Goal: Task Accomplishment & Management: Use online tool/utility

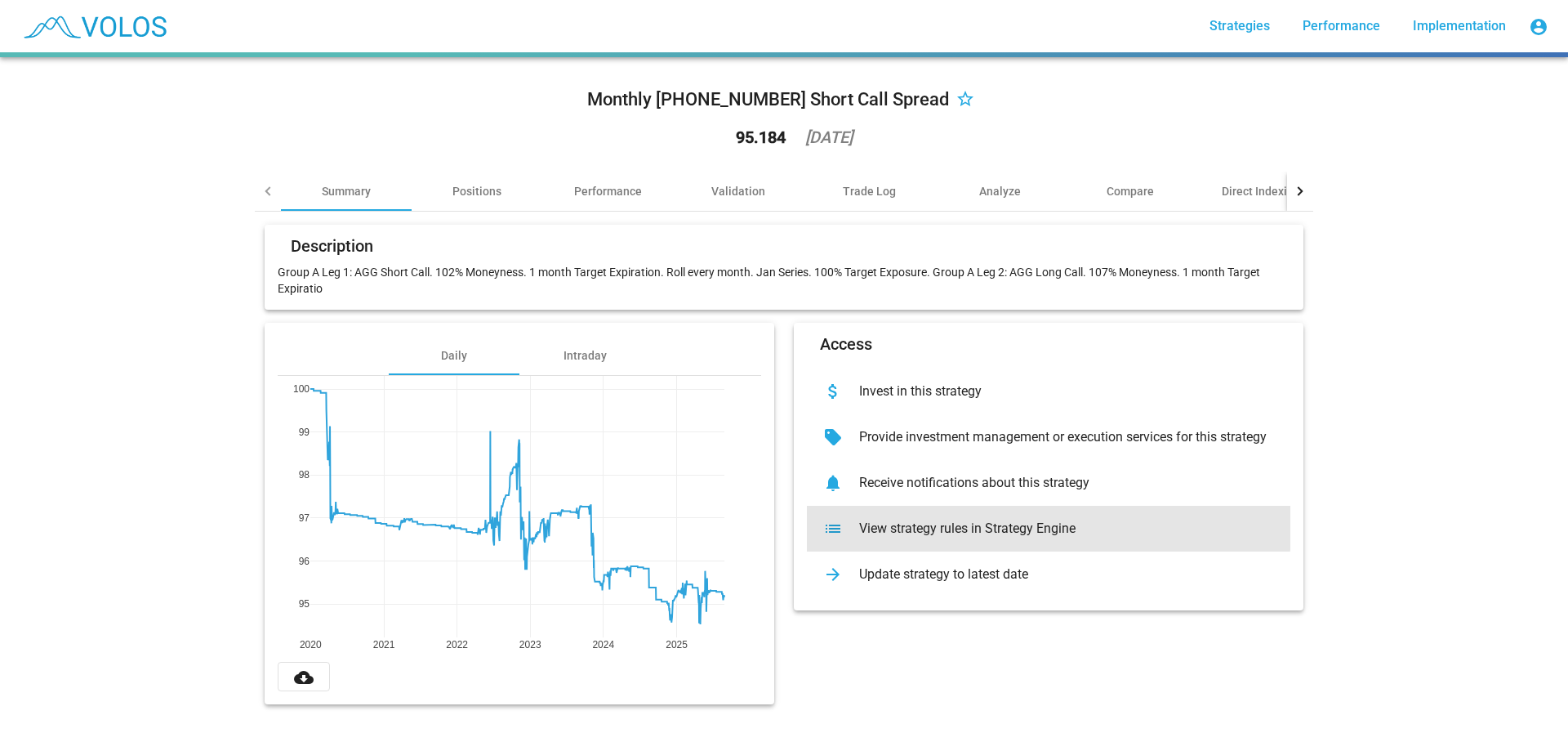
click at [1035, 521] on div "View strategy rules in Strategy Engine" at bounding box center [1062, 529] width 431 height 17
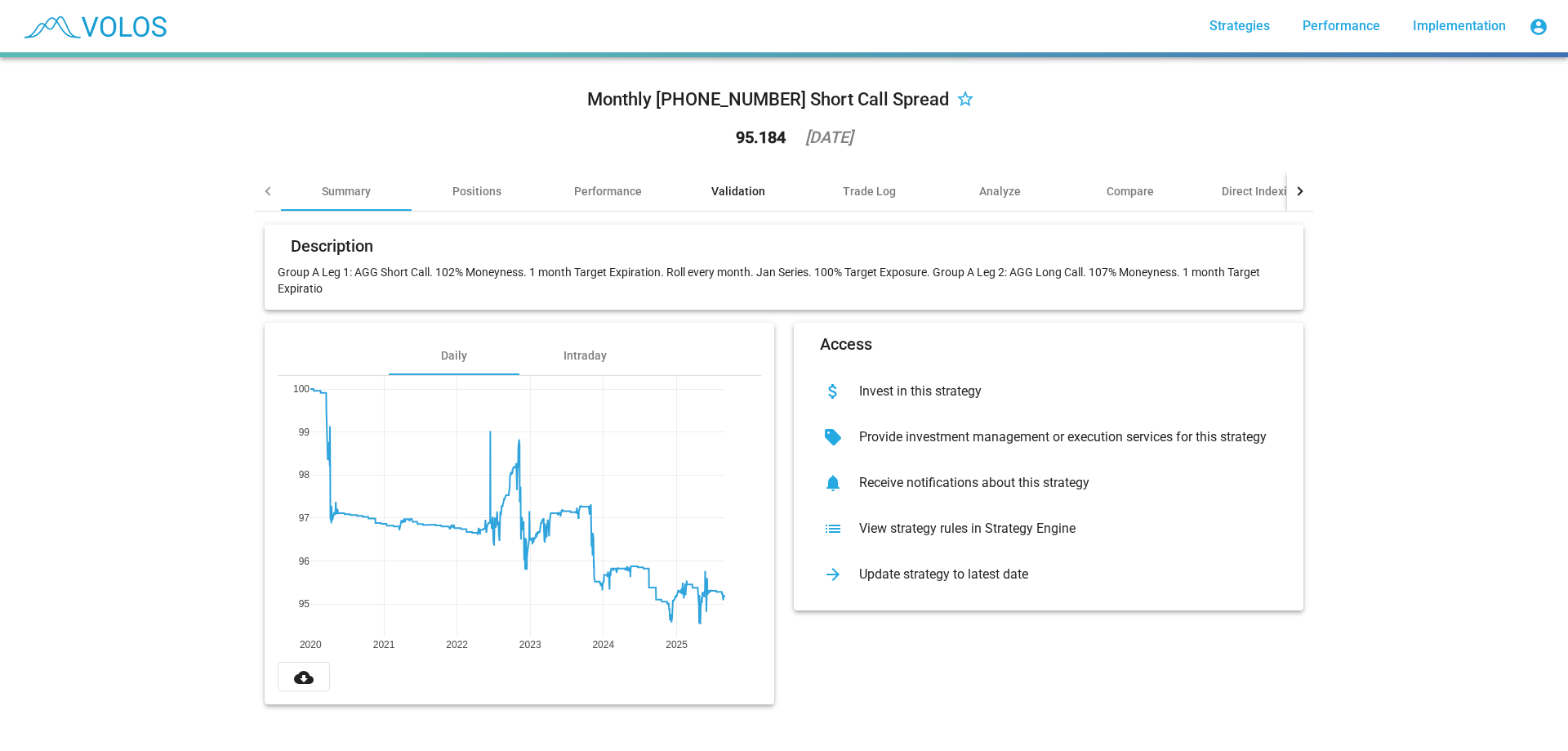
click at [729, 191] on div "Validation" at bounding box center [738, 191] width 54 height 17
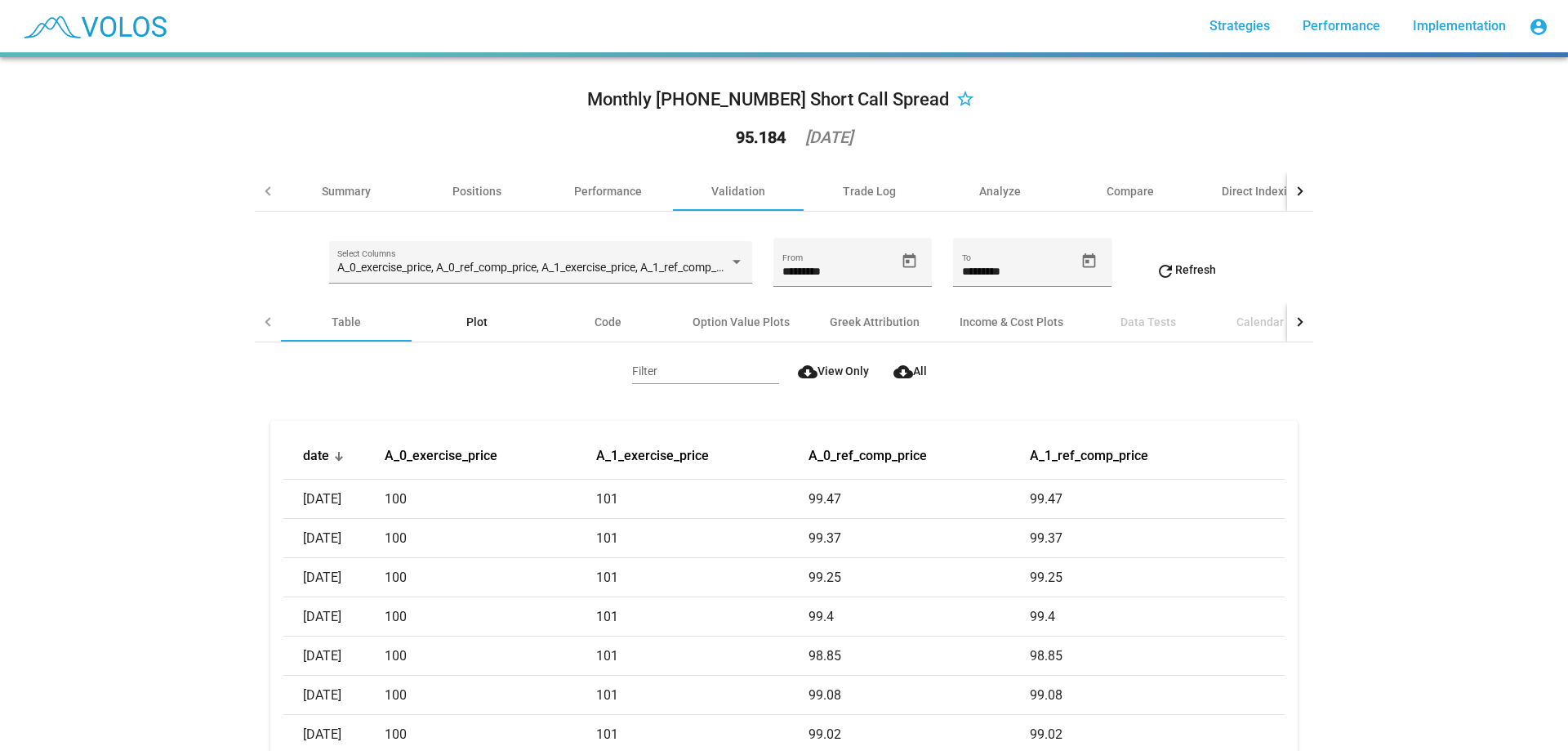
click at [483, 322] on div "Plot" at bounding box center [477, 322] width 131 height 39
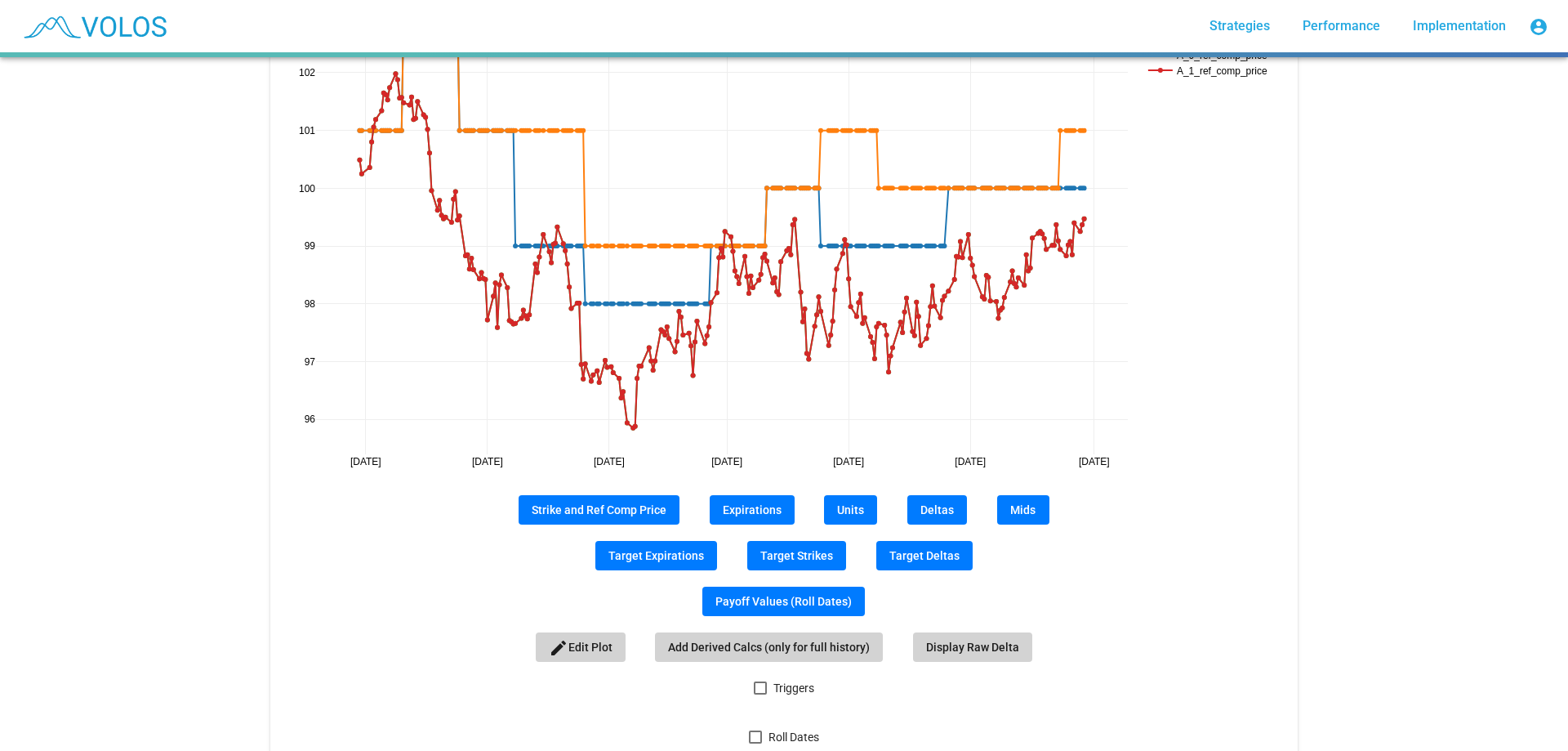
scroll to position [448, 0]
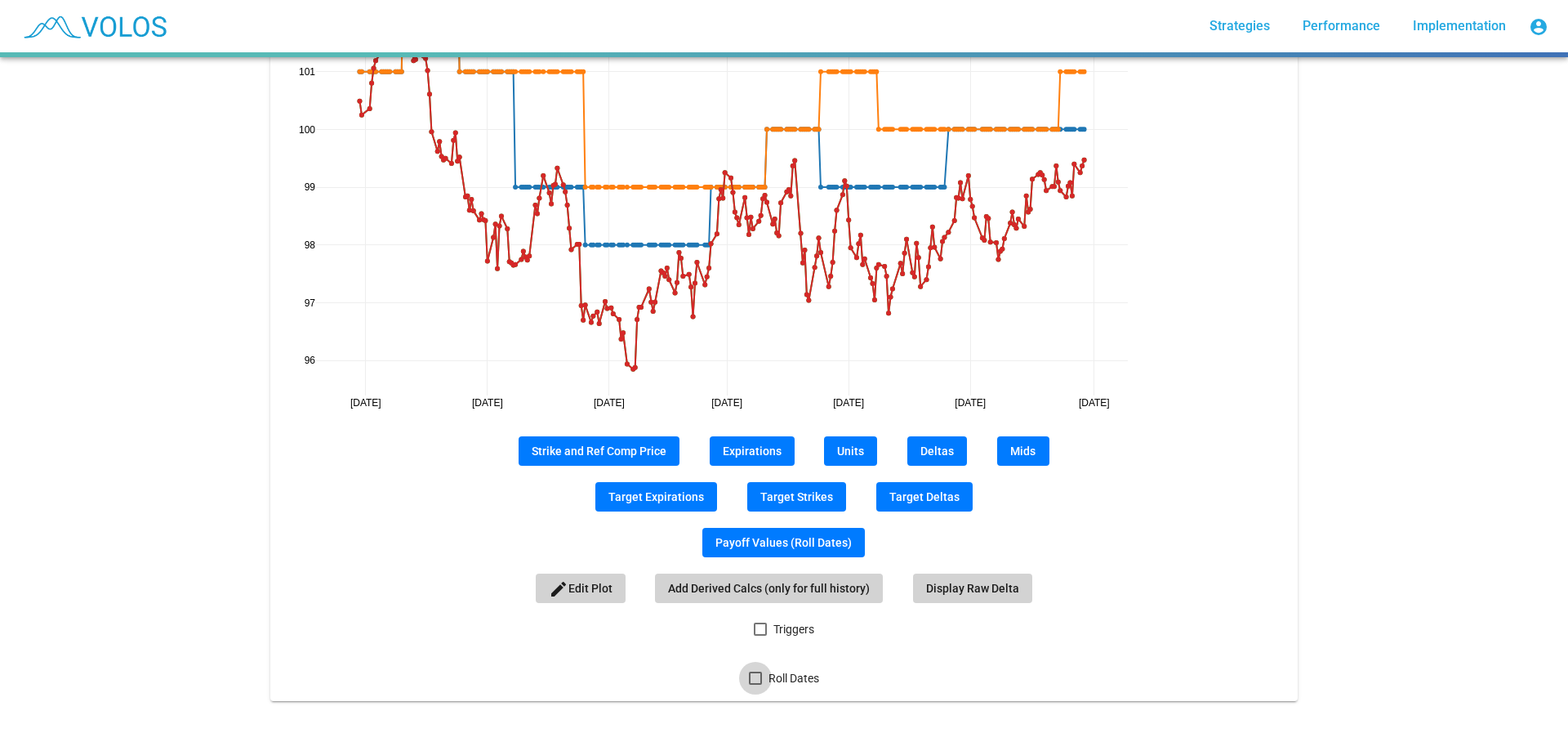
click at [792, 671] on span "Roll Dates" at bounding box center [793, 678] width 51 height 20
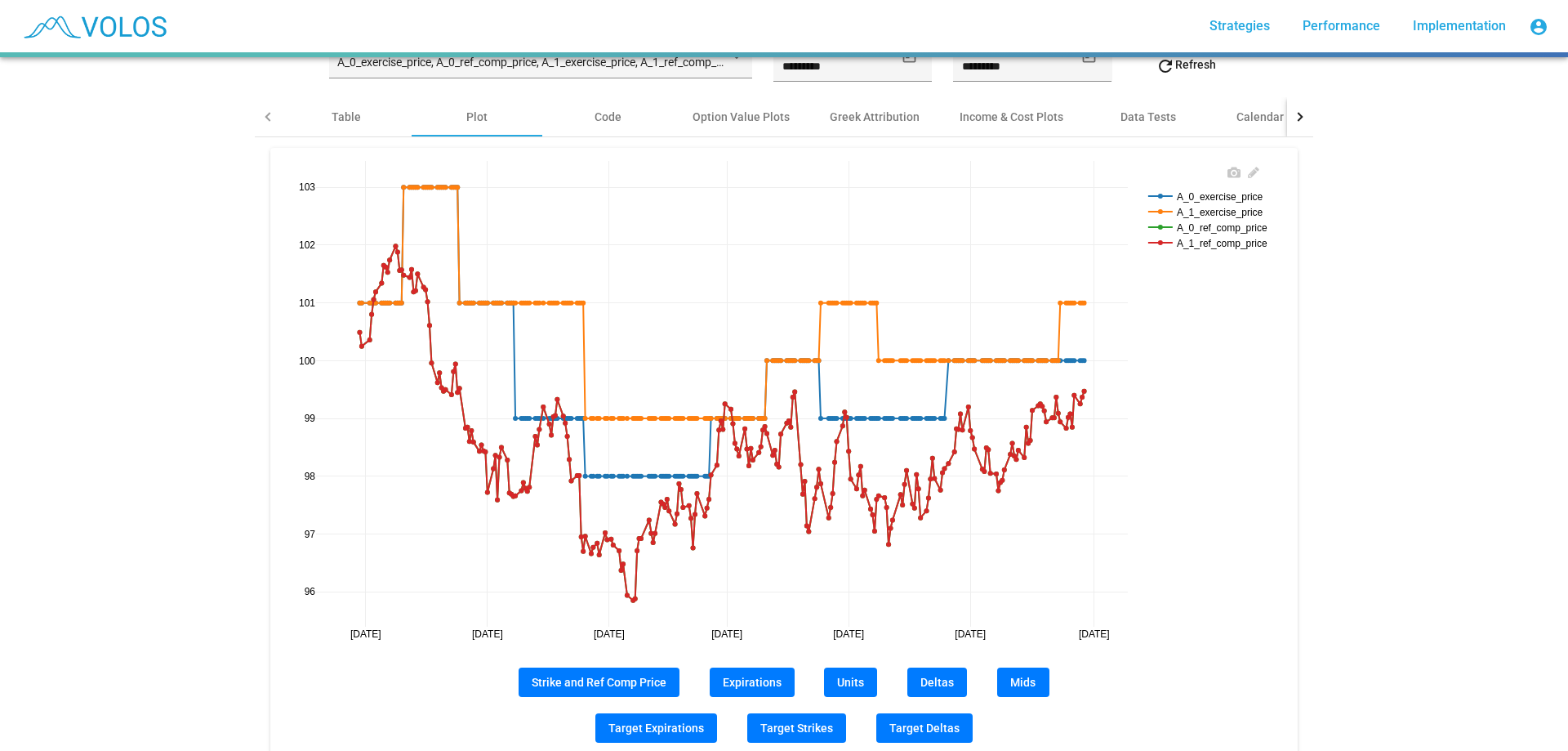
scroll to position [203, 0]
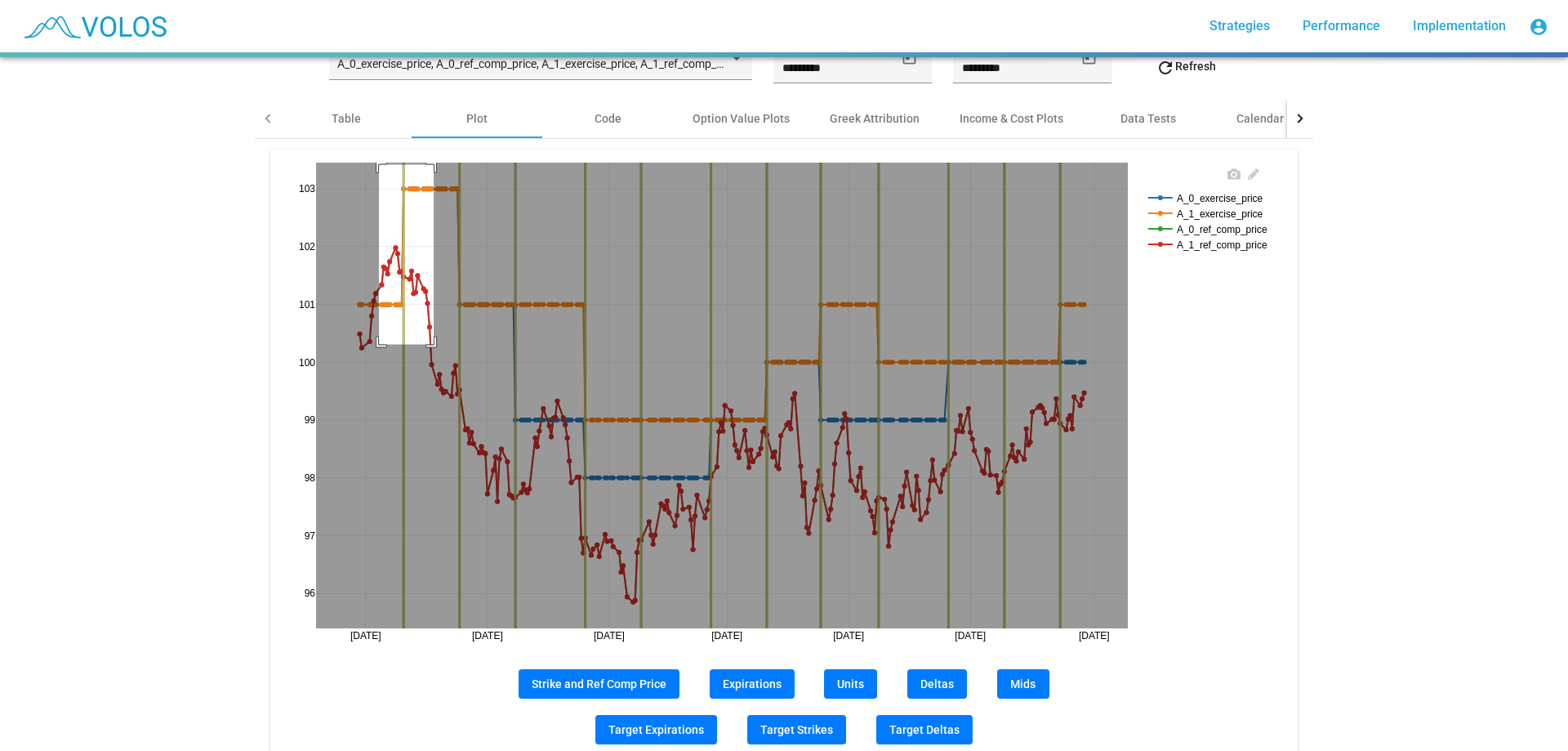
drag, startPoint x: 373, startPoint y: 164, endPoint x: 428, endPoint y: 346, distance: 190.1
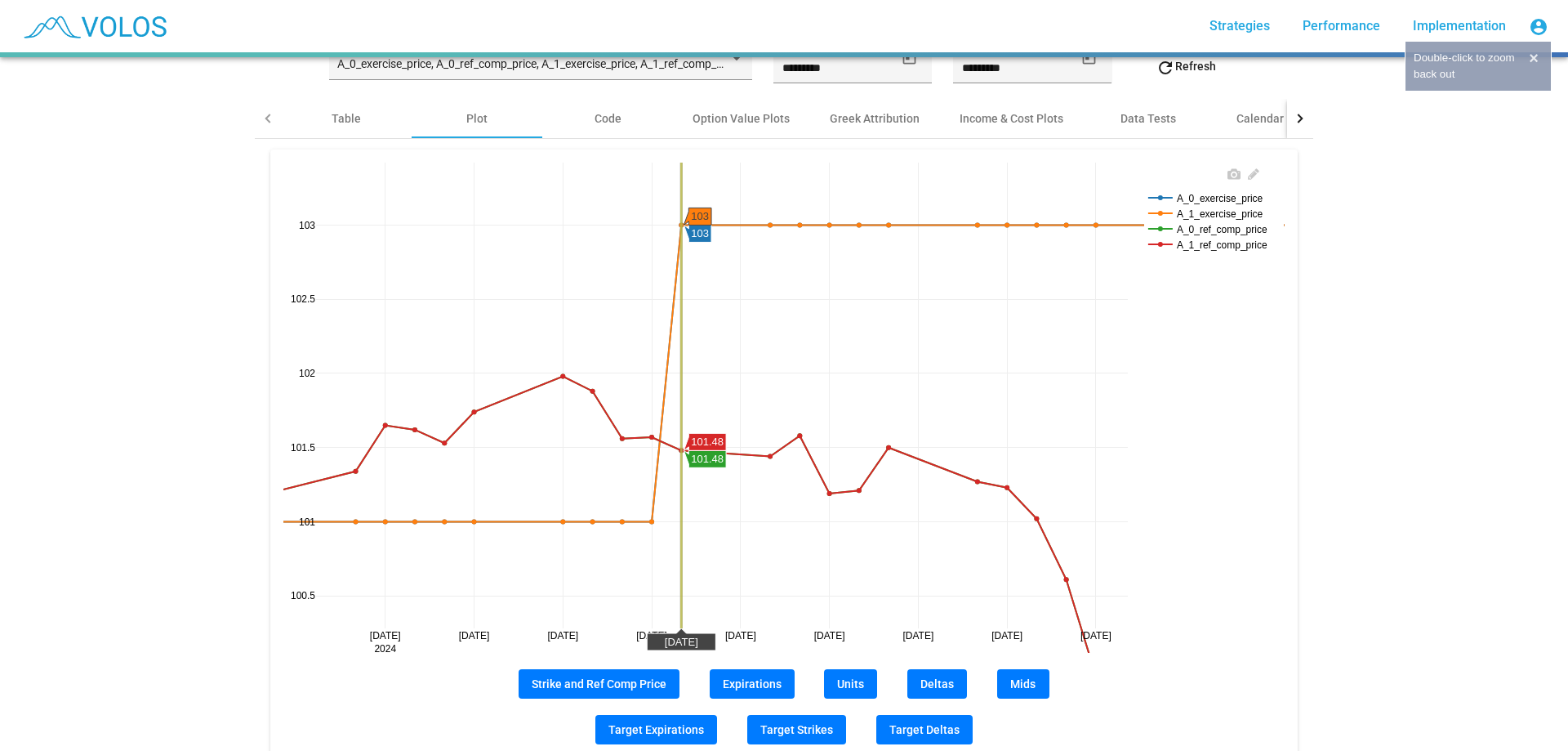
scroll to position [122, 0]
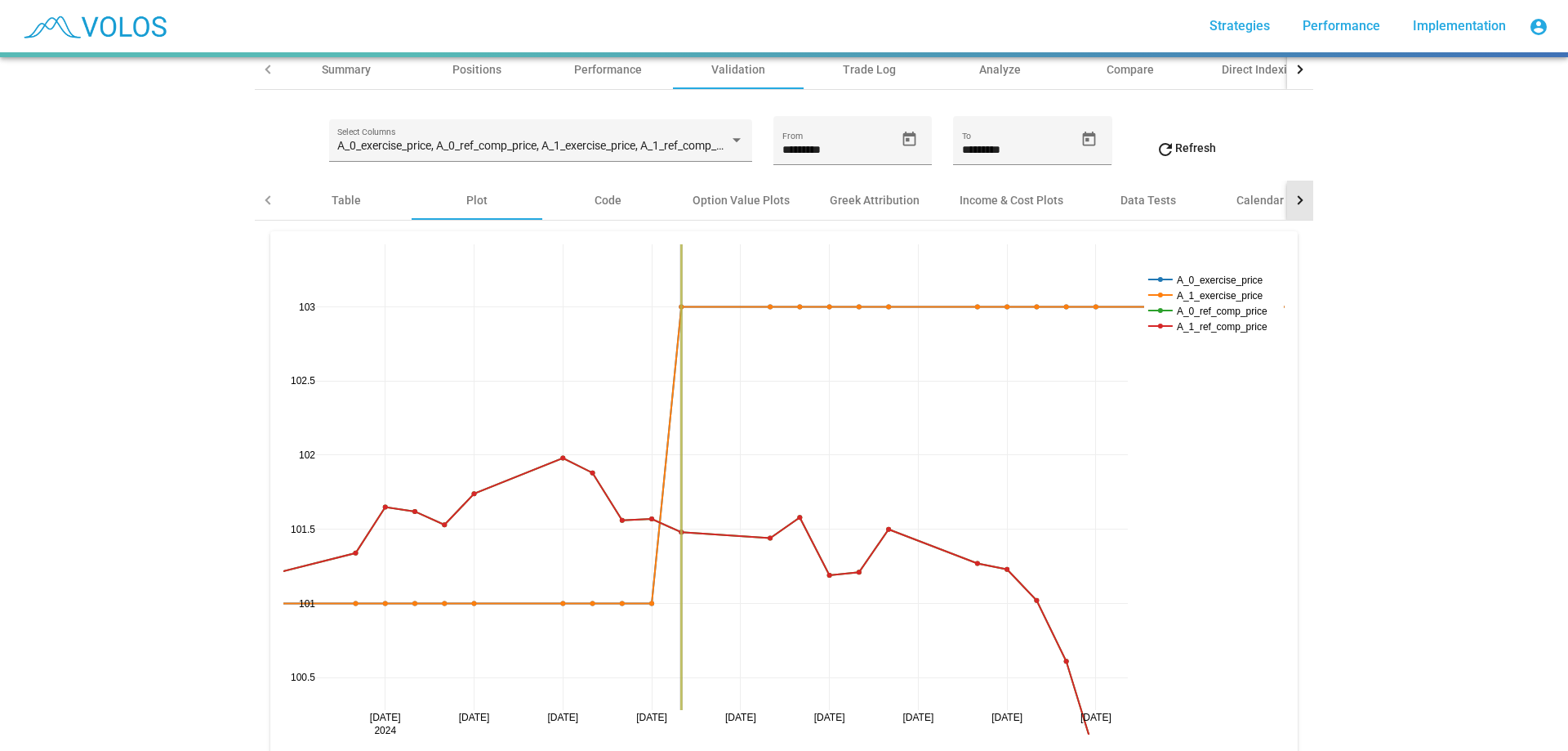
click at [1296, 205] on div at bounding box center [1300, 200] width 27 height 39
click at [1081, 208] on div "Contract Availability" at bounding box center [1081, 200] width 145 height 39
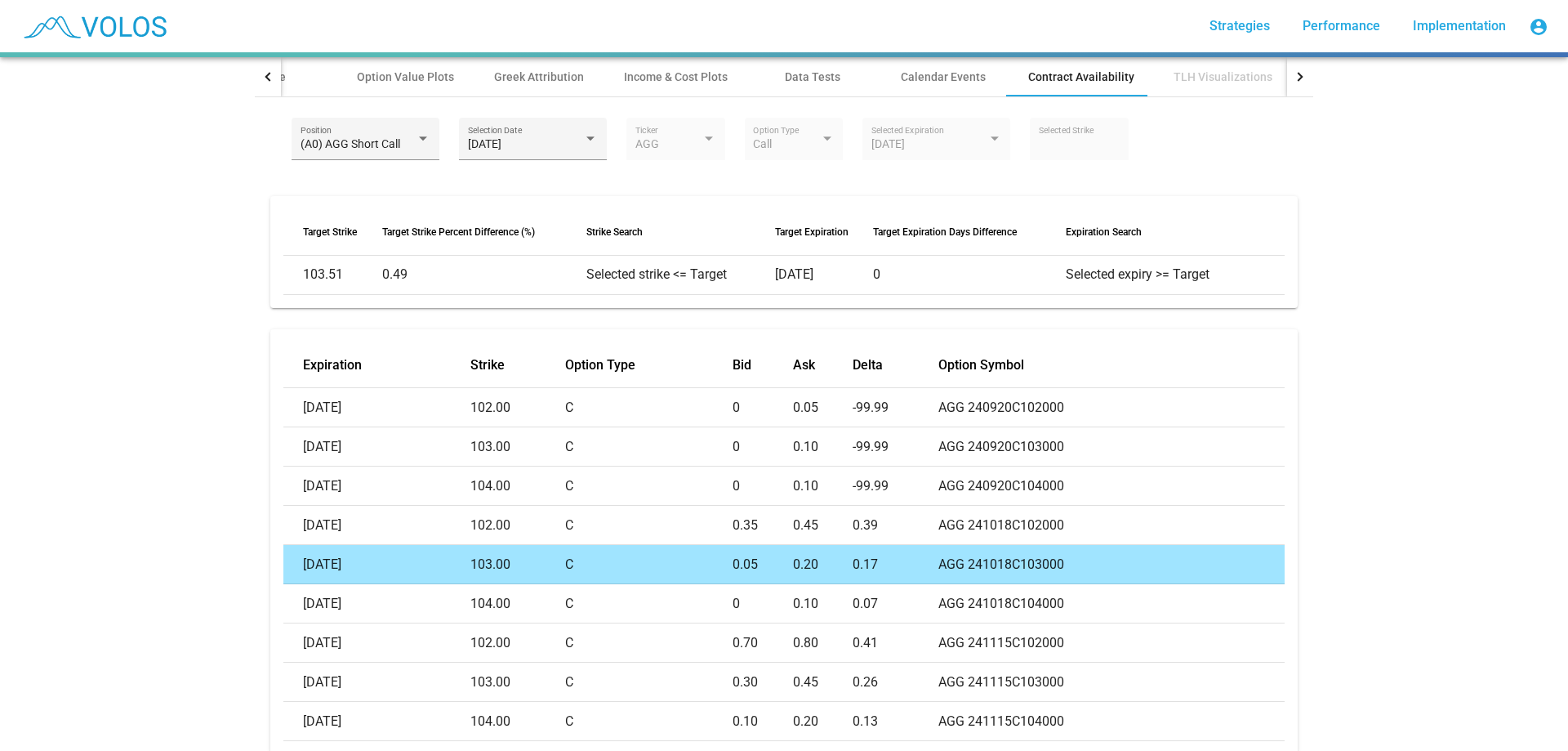
scroll to position [321, 0]
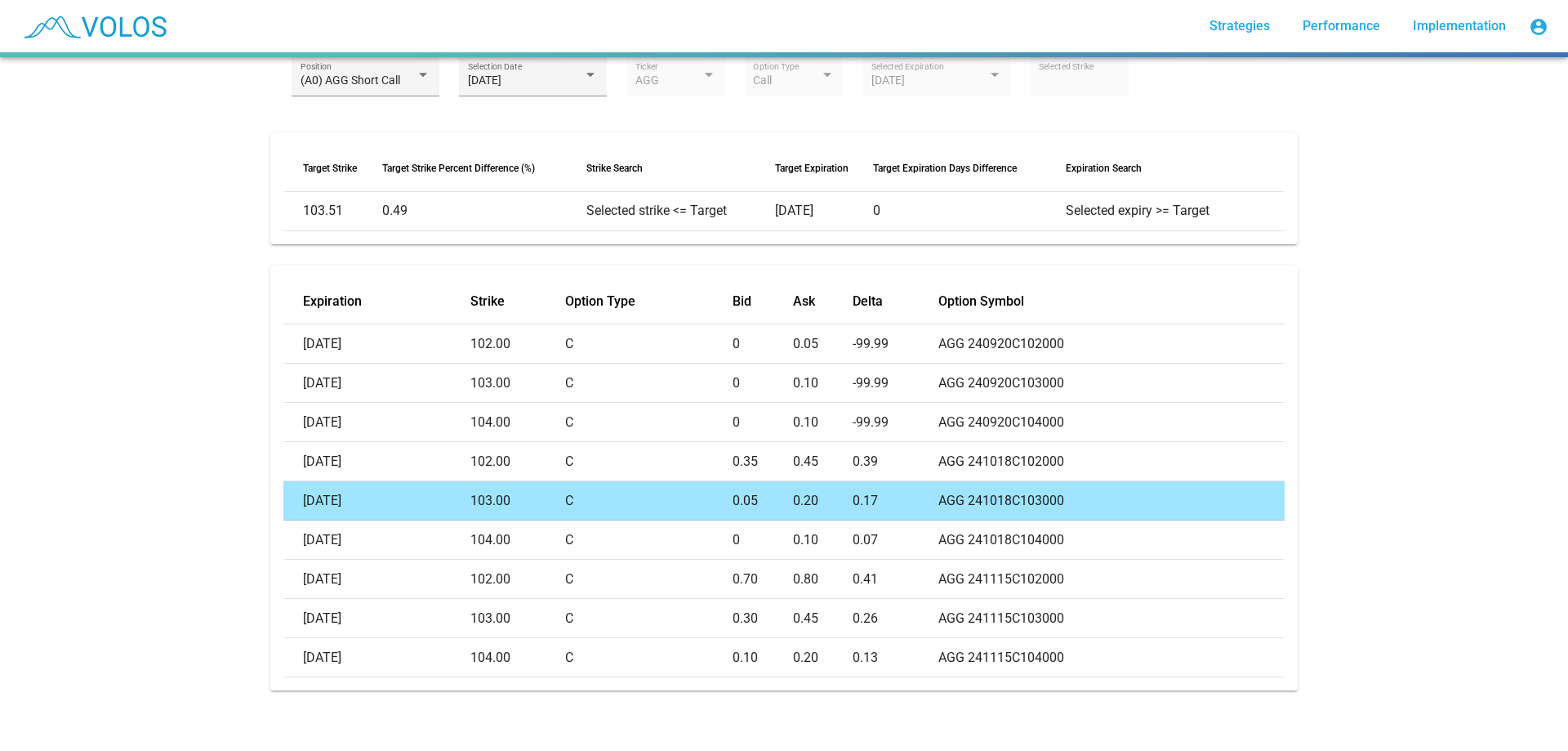
click at [616, 487] on td "C" at bounding box center [649, 501] width 167 height 39
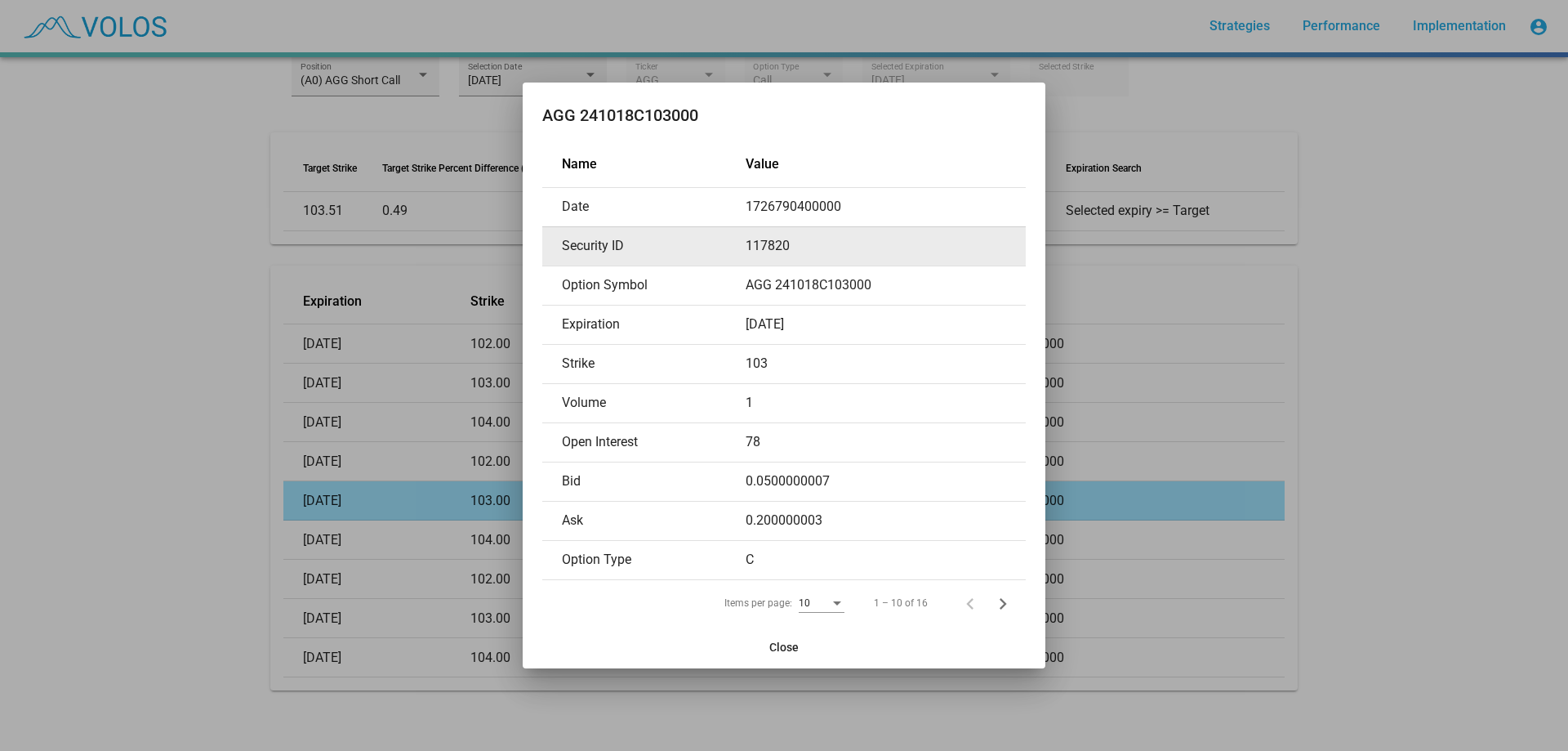
click at [768, 251] on td "117820" at bounding box center [886, 245] width 280 height 39
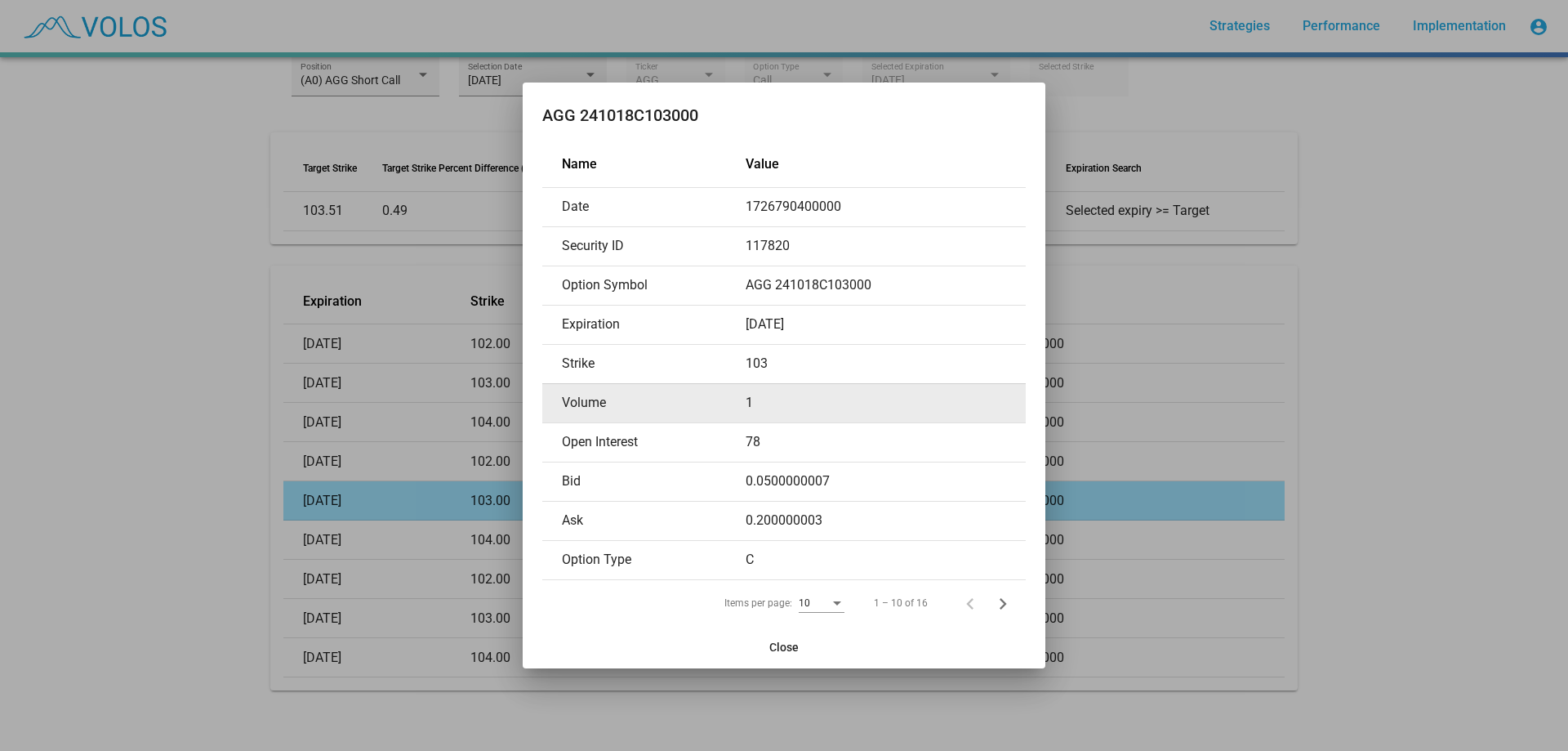
copy td "117820"
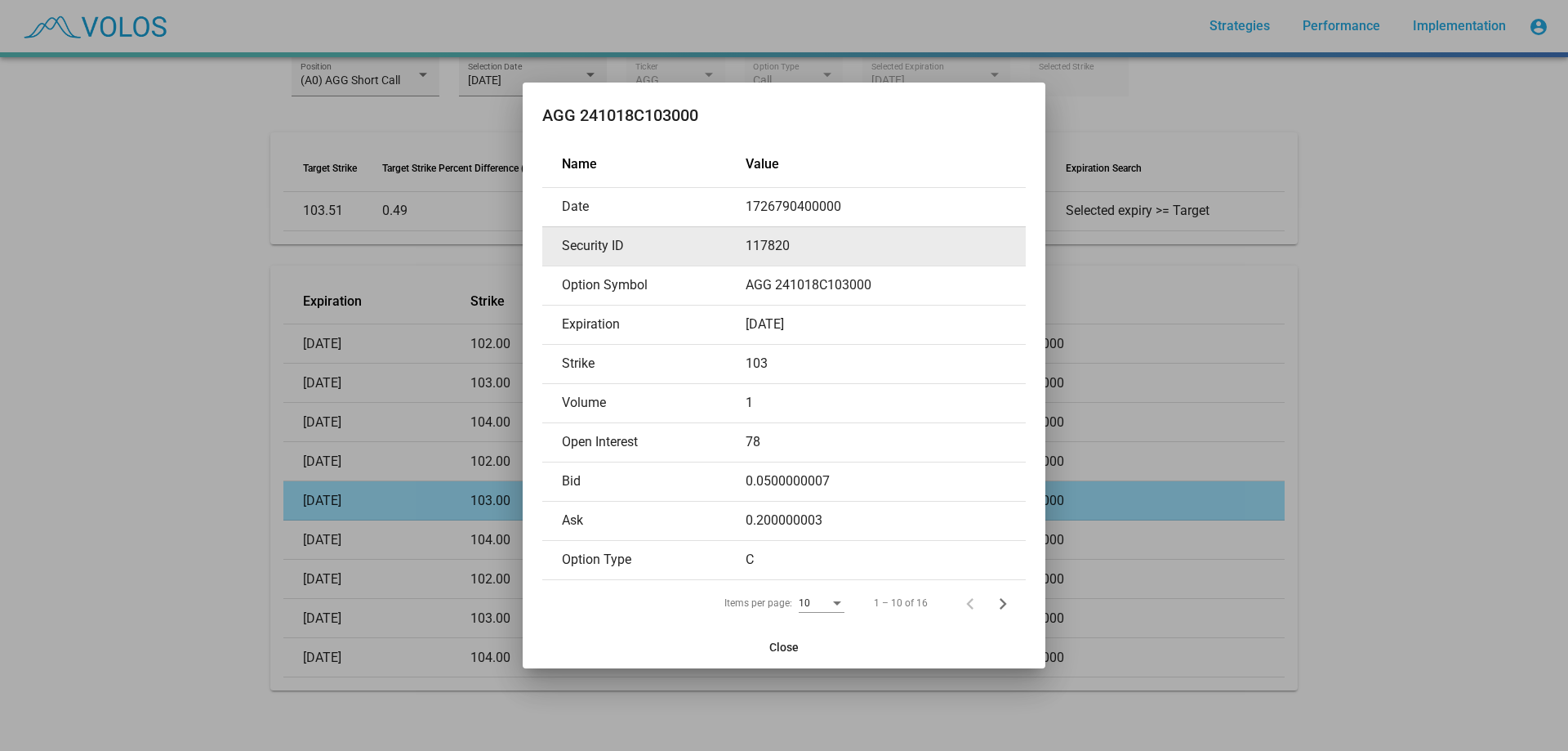
click at [789, 235] on td "117820" at bounding box center [886, 245] width 280 height 39
click at [777, 241] on td "117820" at bounding box center [886, 245] width 280 height 39
copy td "117820"
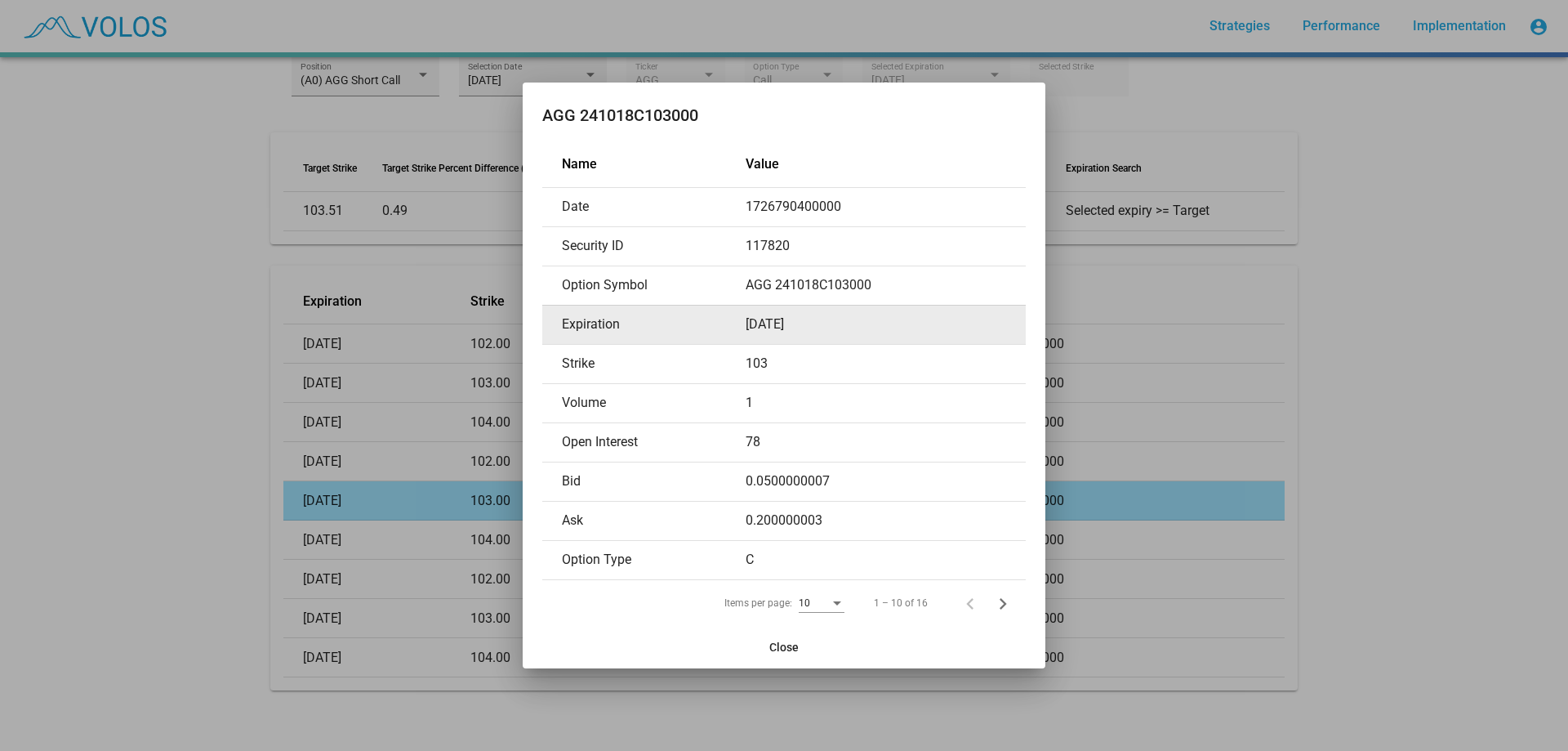
drag, startPoint x: 748, startPoint y: 317, endPoint x: 816, endPoint y: 317, distance: 68.0
click at [809, 317] on td "[DATE]" at bounding box center [886, 324] width 280 height 39
click at [816, 317] on td "[DATE]" at bounding box center [886, 324] width 280 height 39
drag, startPoint x: 743, startPoint y: 325, endPoint x: 826, endPoint y: 324, distance: 83.0
click at [823, 325] on tr "Expiration [DATE]" at bounding box center [783, 324] width 483 height 39
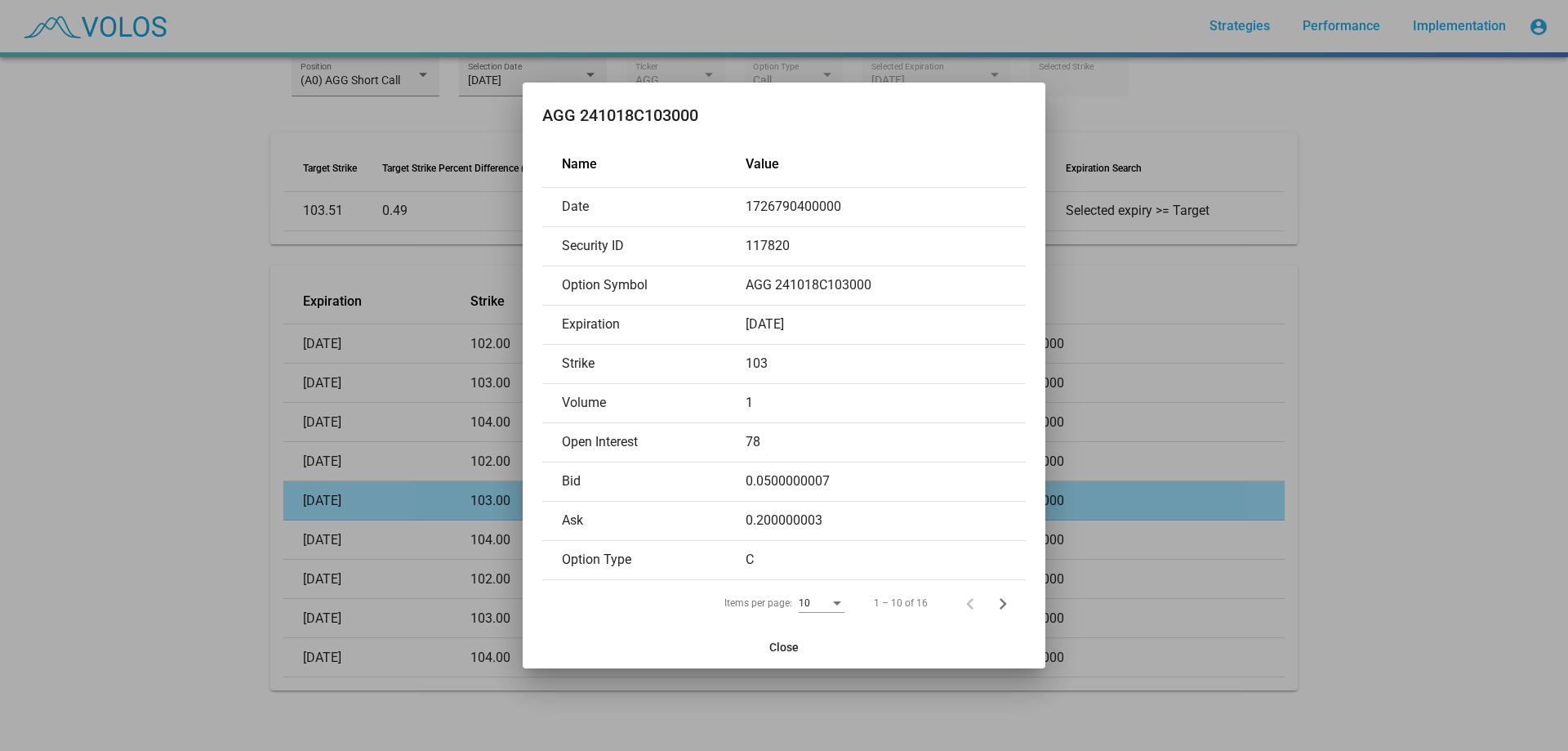
copy tr "[DATE]"
click at [269, 256] on div at bounding box center [784, 376] width 1568 height 751
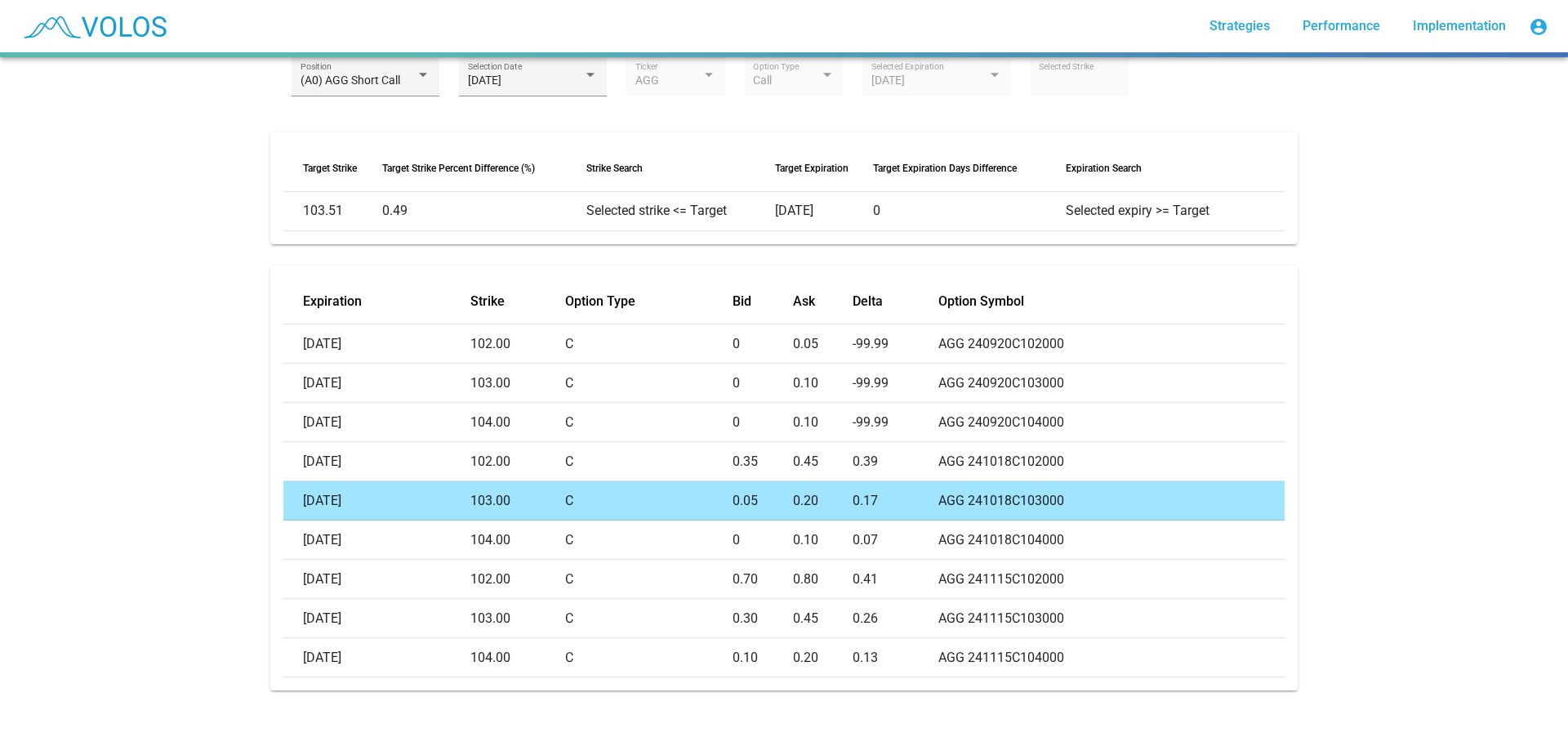
click at [69, 255] on div "Monthly [PHONE_NUMBER] Short Call Spread star_border 95.184 [DATE] Summary Posi…" at bounding box center [784, 404] width 1568 height 694
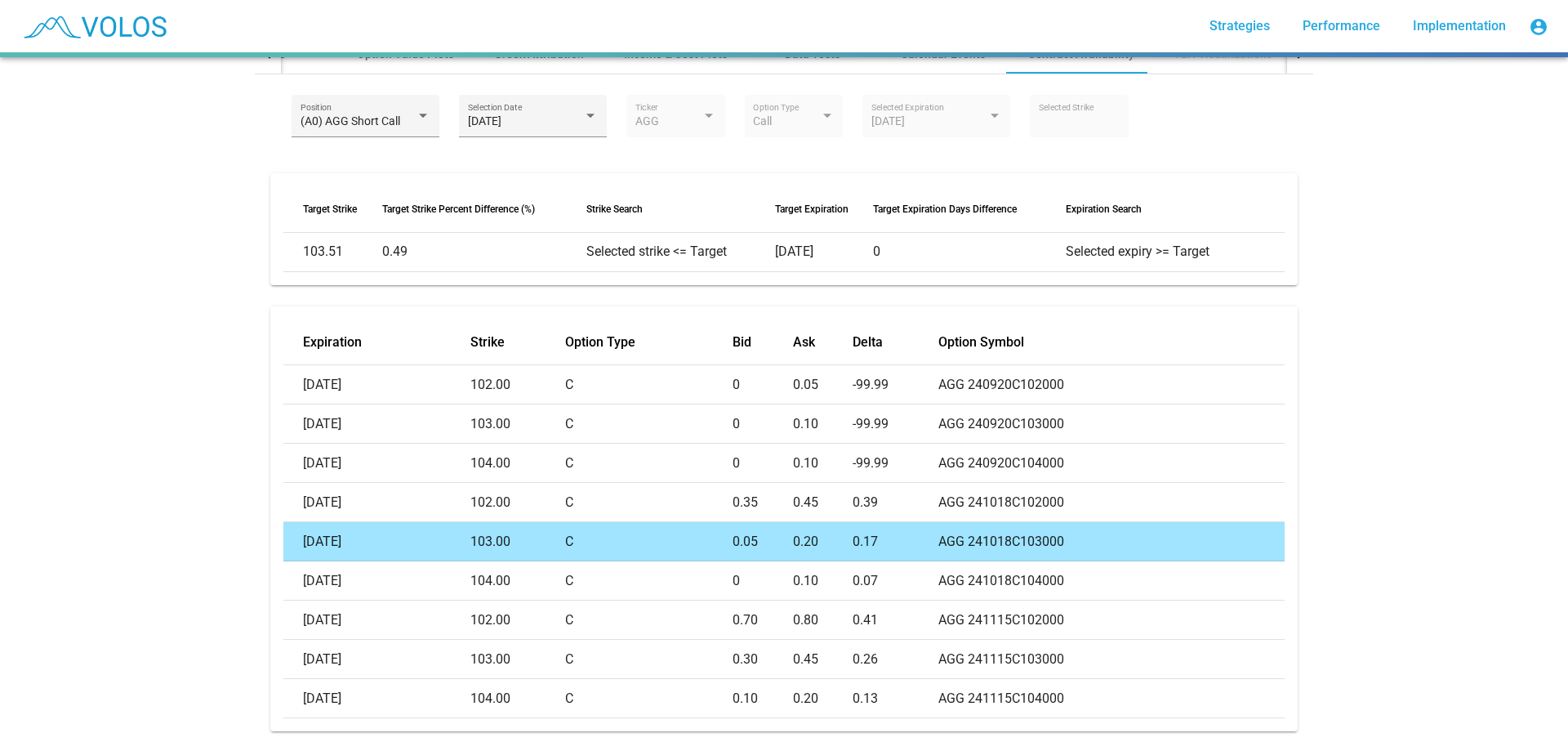
scroll to position [240, 0]
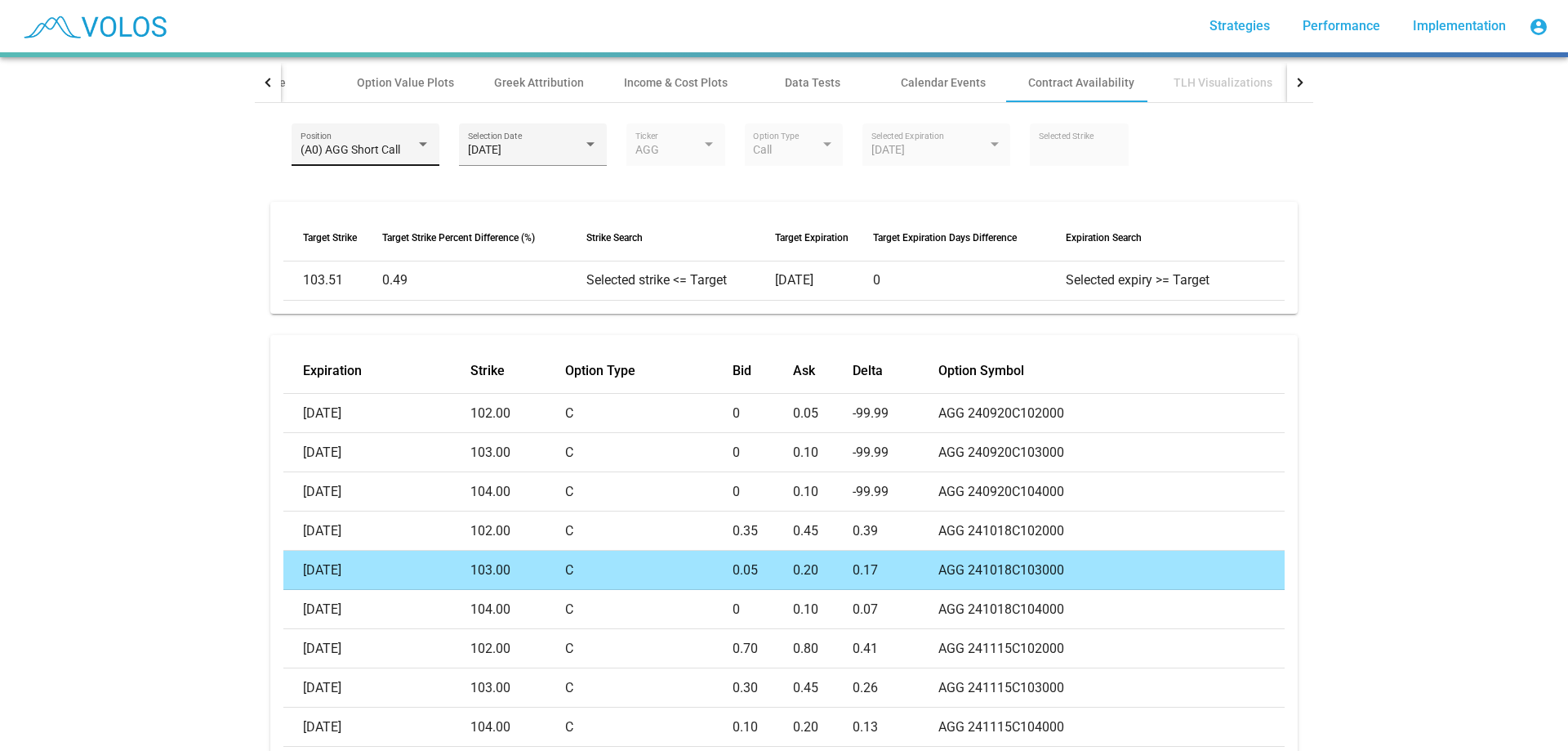
click at [412, 157] on div "(A0) AGG Short Call Position" at bounding box center [366, 149] width 131 height 33
click at [390, 190] on span "(A1) AGG Long Call" at bounding box center [360, 184] width 131 height 34
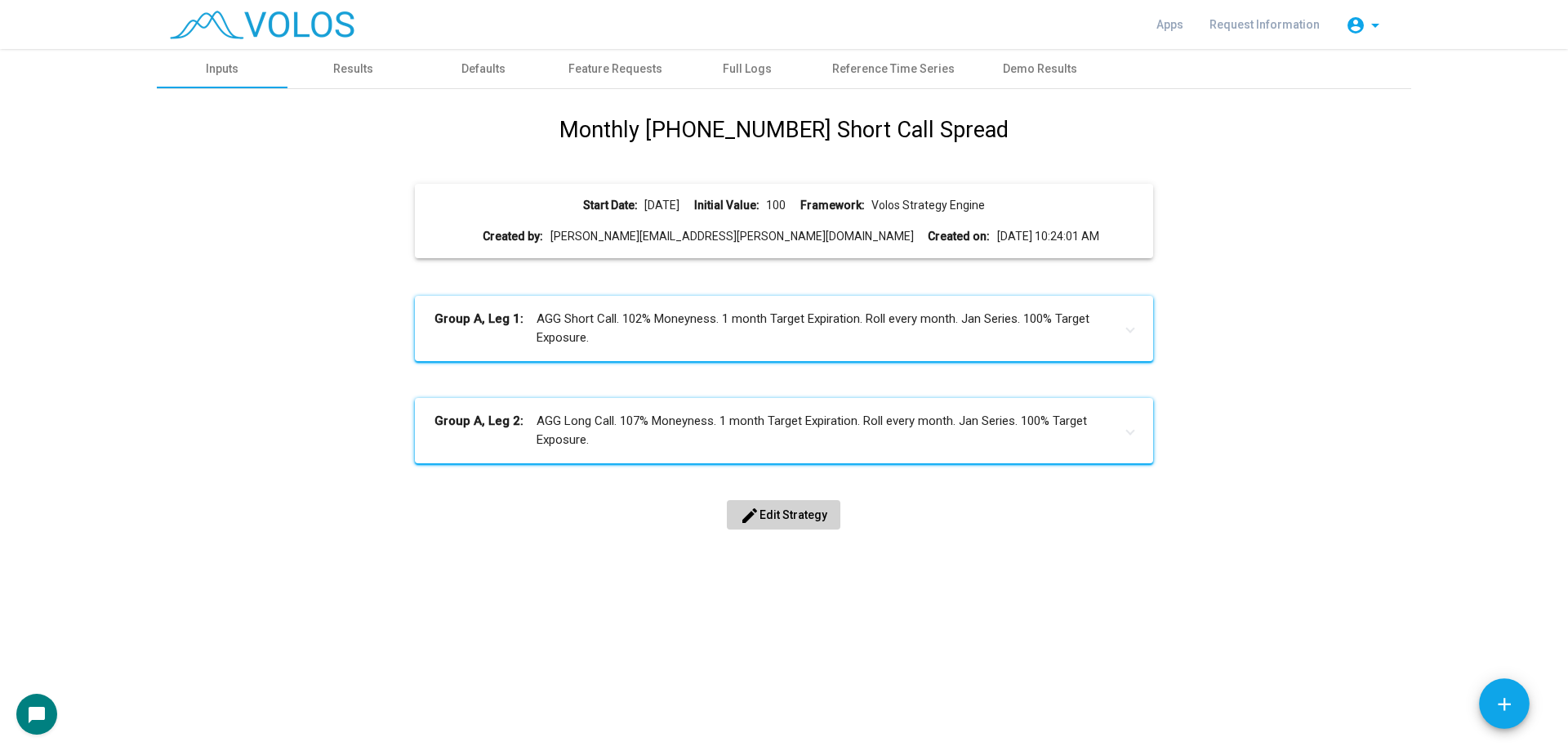
click at [809, 509] on span "edit Edit Strategy" at bounding box center [783, 515] width 87 height 13
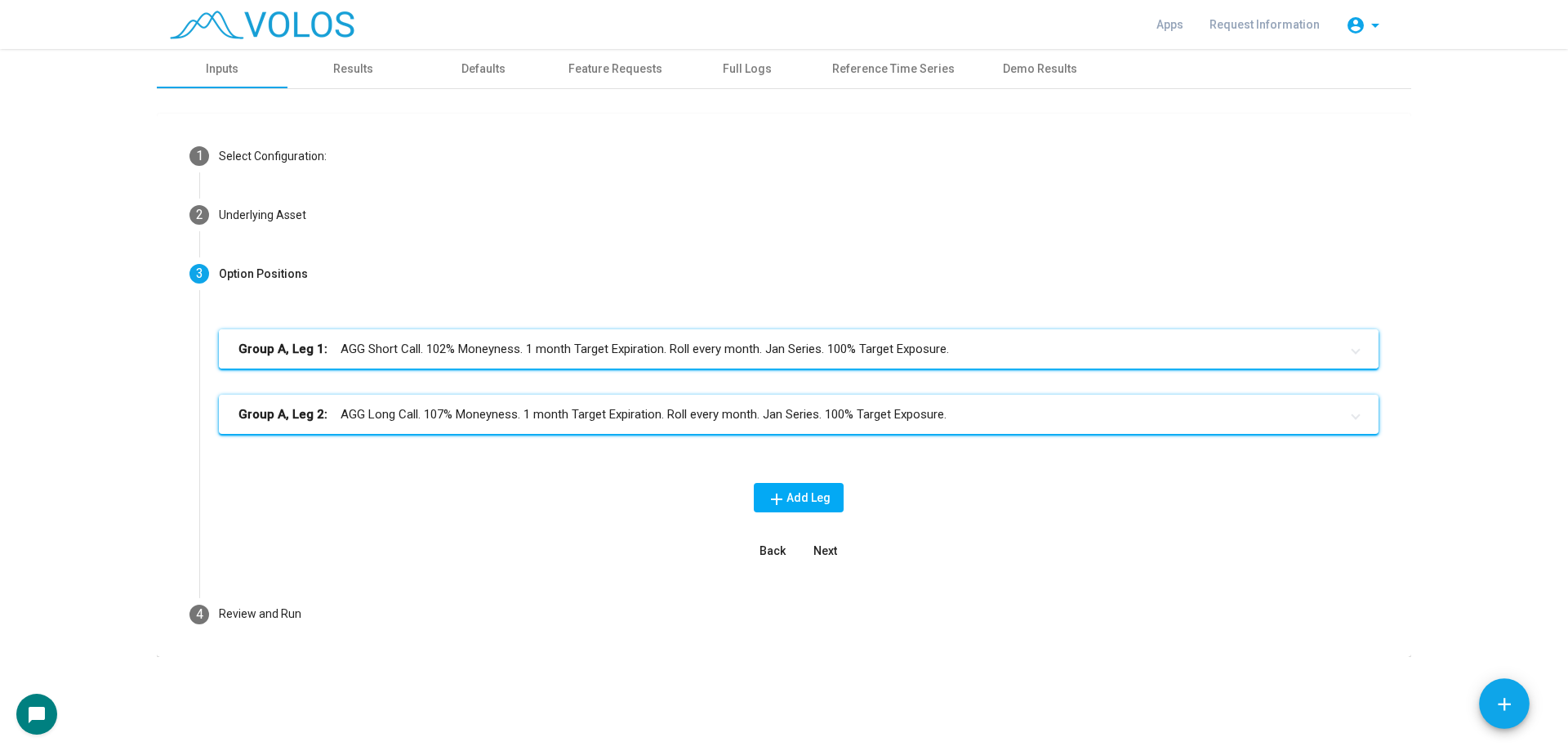
click at [650, 336] on mat-expansion-panel-header "Group A, Leg 1: AGG Short Call. 102% Moneyness. 1 month Target Expiration. Roll…" at bounding box center [799, 348] width 1160 height 39
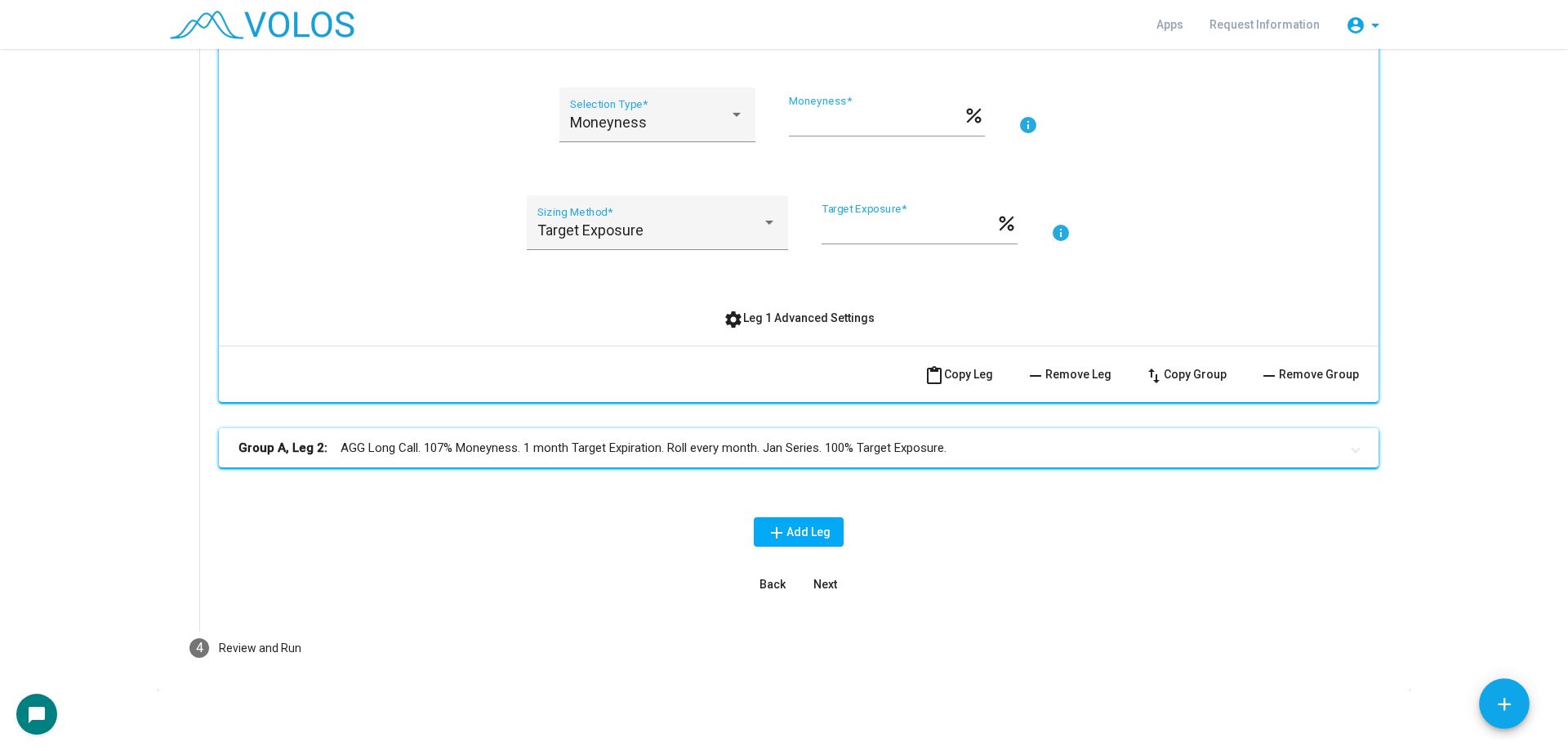
scroll to position [515, 0]
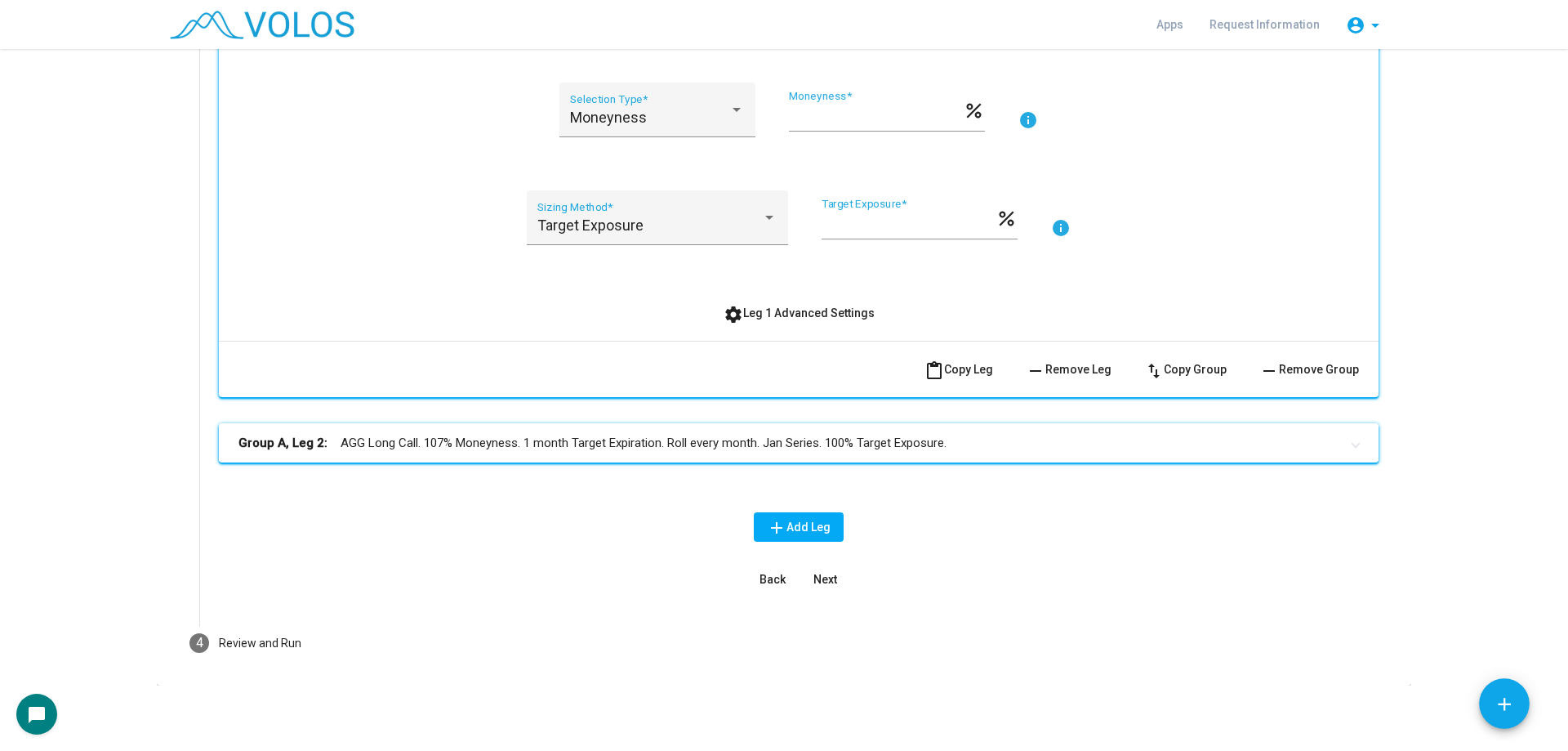
click at [573, 459] on mat-expansion-panel-header "Group A, Leg 2: AGG Long Call. 107% Moneyness. 1 month Target Expiration. Roll …" at bounding box center [799, 443] width 1160 height 39
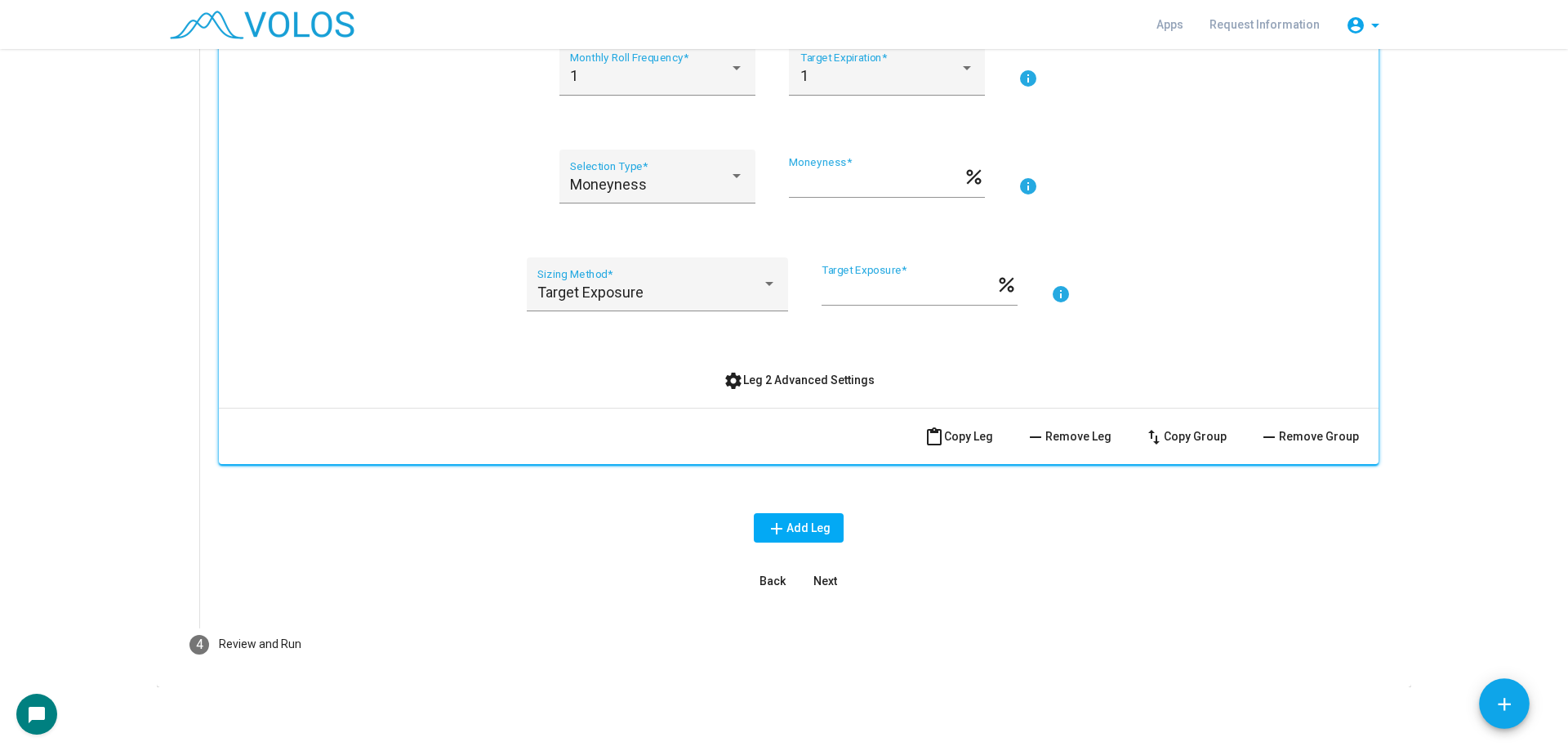
scroll to position [1059, 0]
click at [748, 386] on button "settings Leg 2 Advanced Settings" at bounding box center [799, 378] width 177 height 29
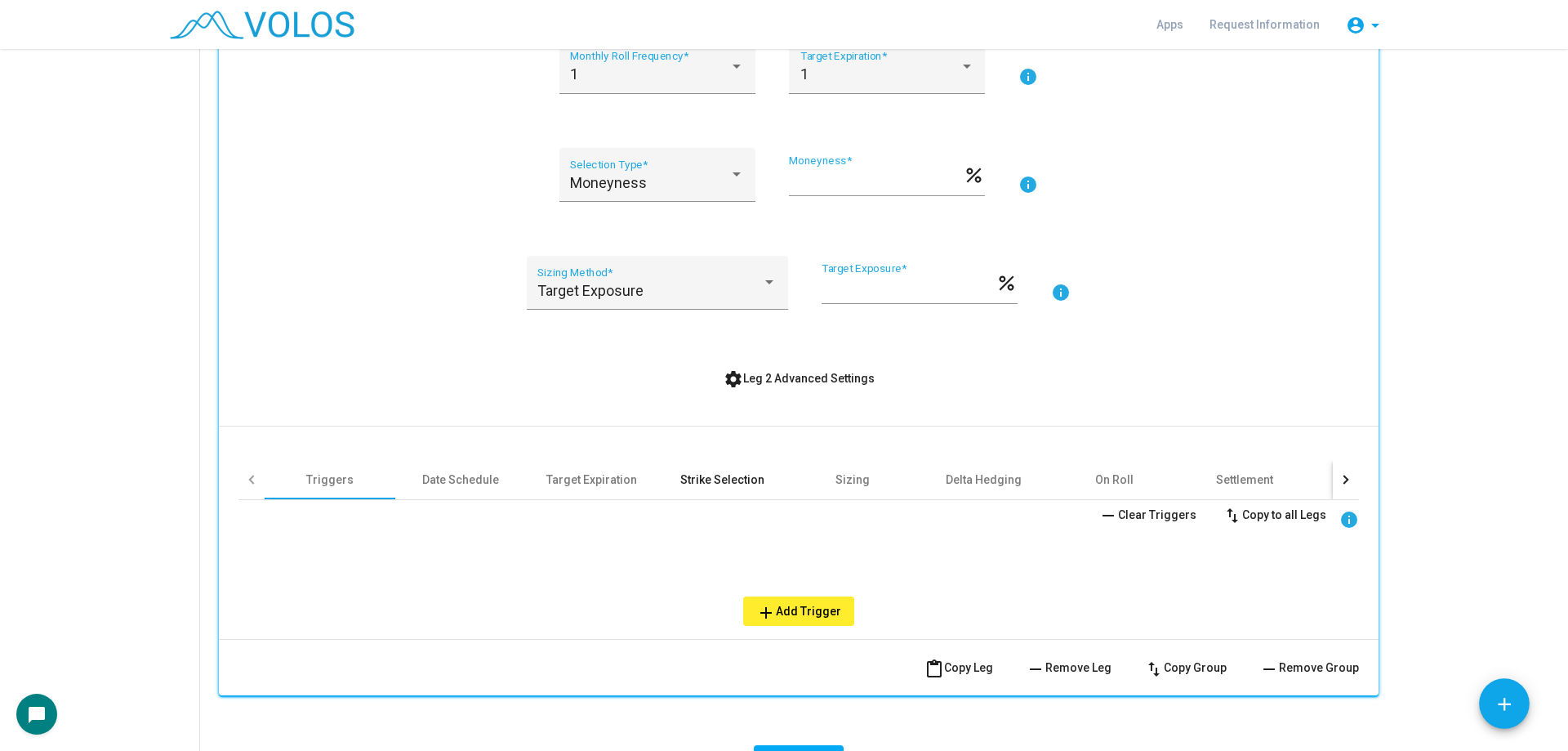
click at [687, 474] on div "Strike Selection" at bounding box center [723, 480] width 85 height 17
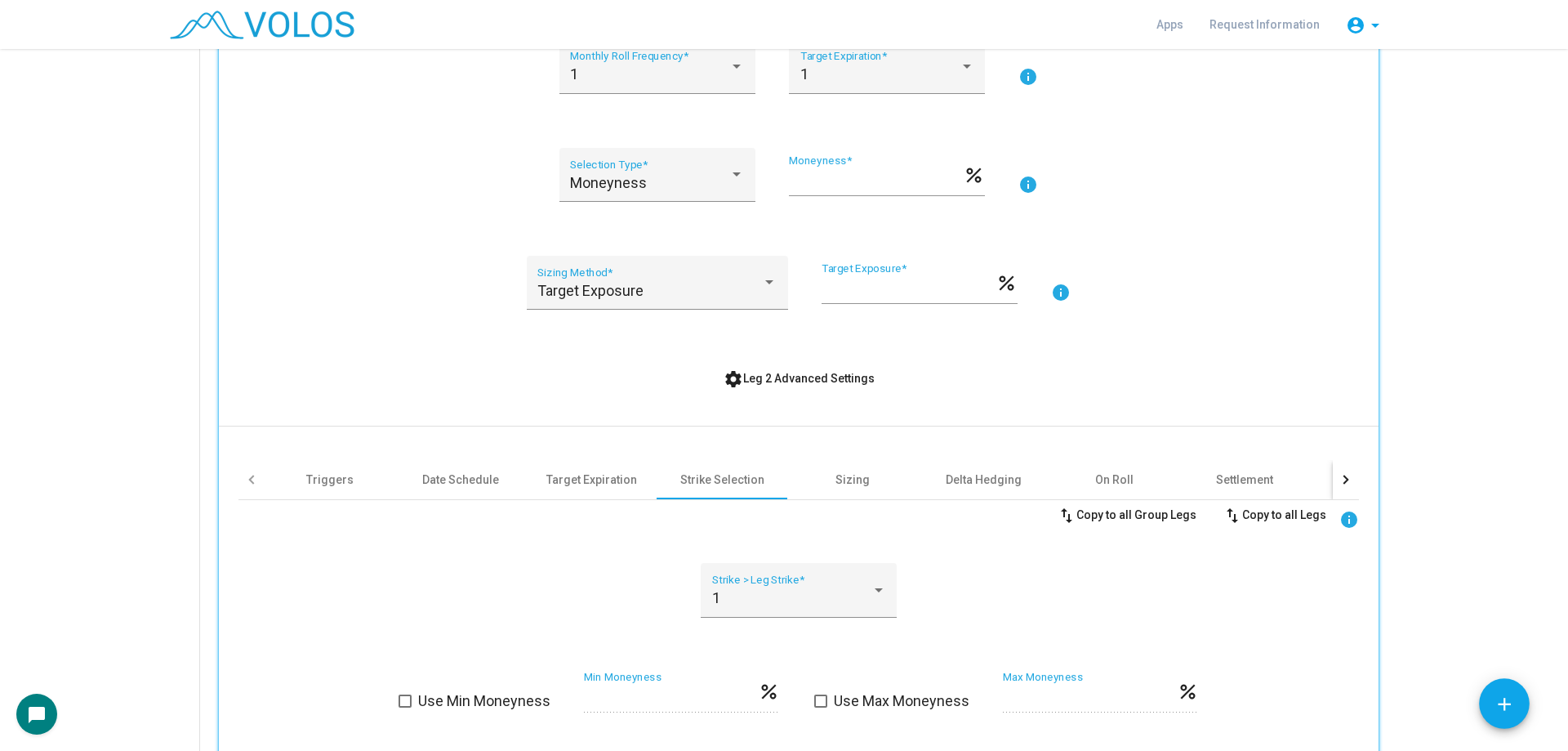
click at [779, 382] on span "settings Leg 2 Advanced Settings" at bounding box center [799, 378] width 151 height 13
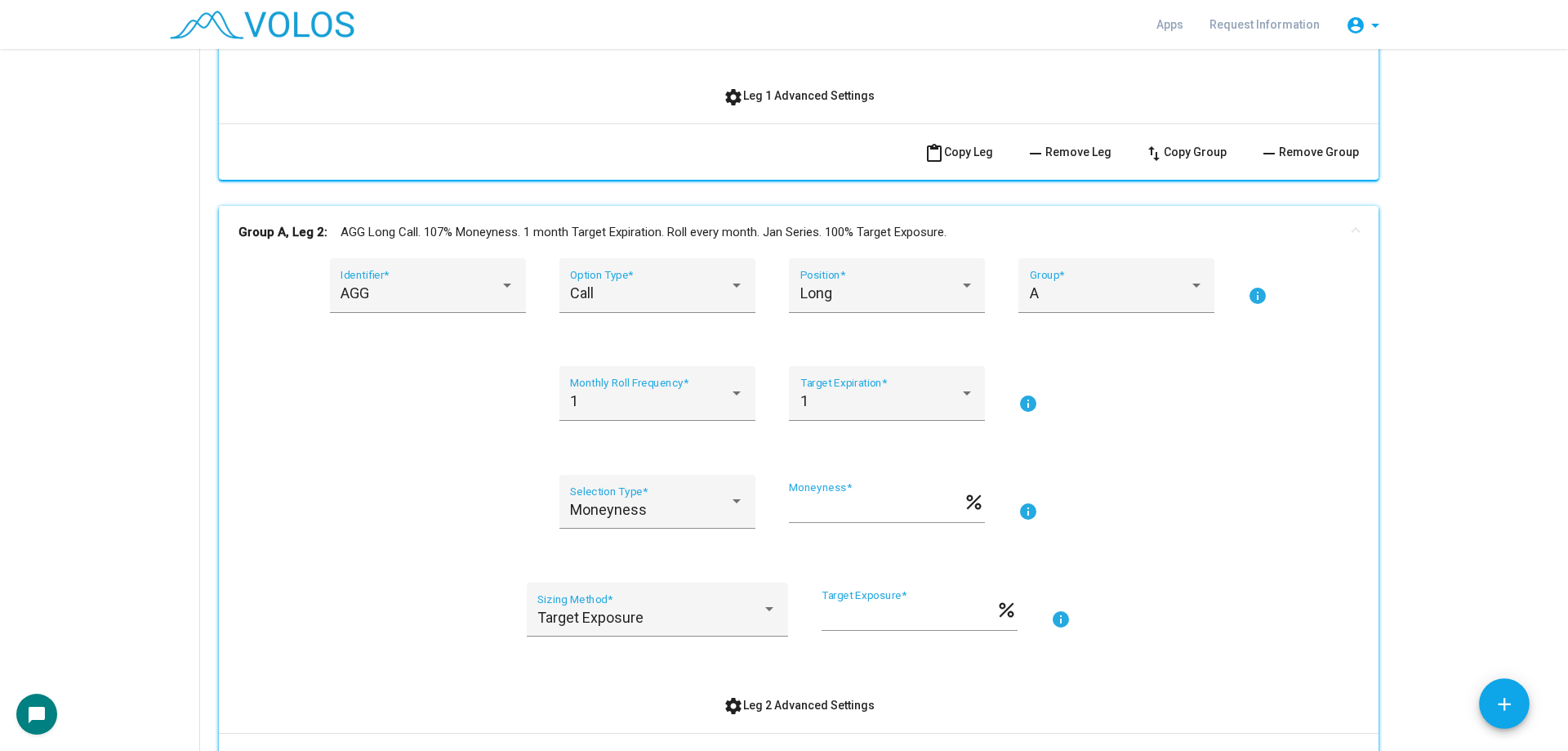
click at [495, 234] on mat-panel-title "Group A, Leg 2: AGG Long Call. 107% Moneyness. 1 month Target Expiration. Roll …" at bounding box center [789, 232] width 1101 height 19
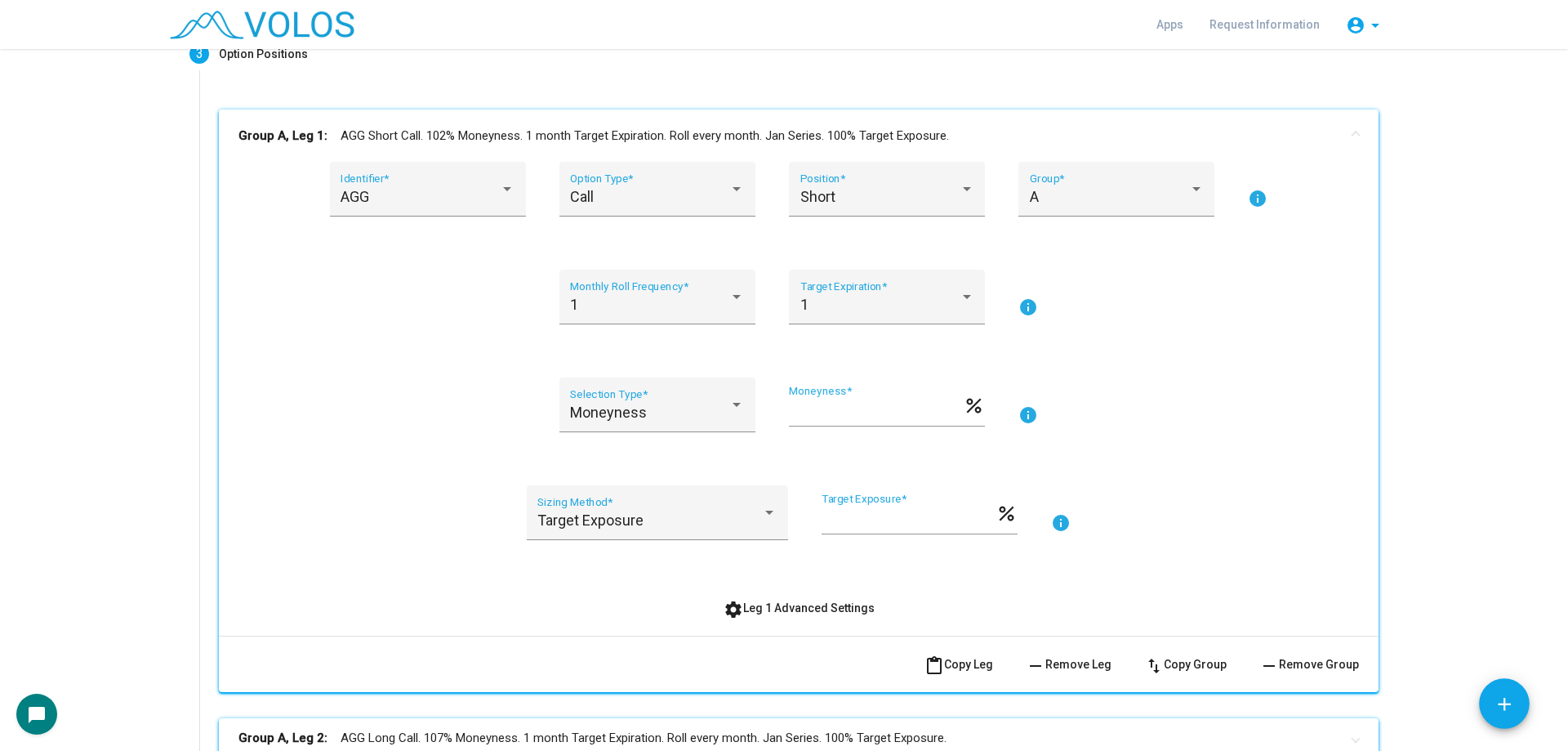
scroll to position [188, 0]
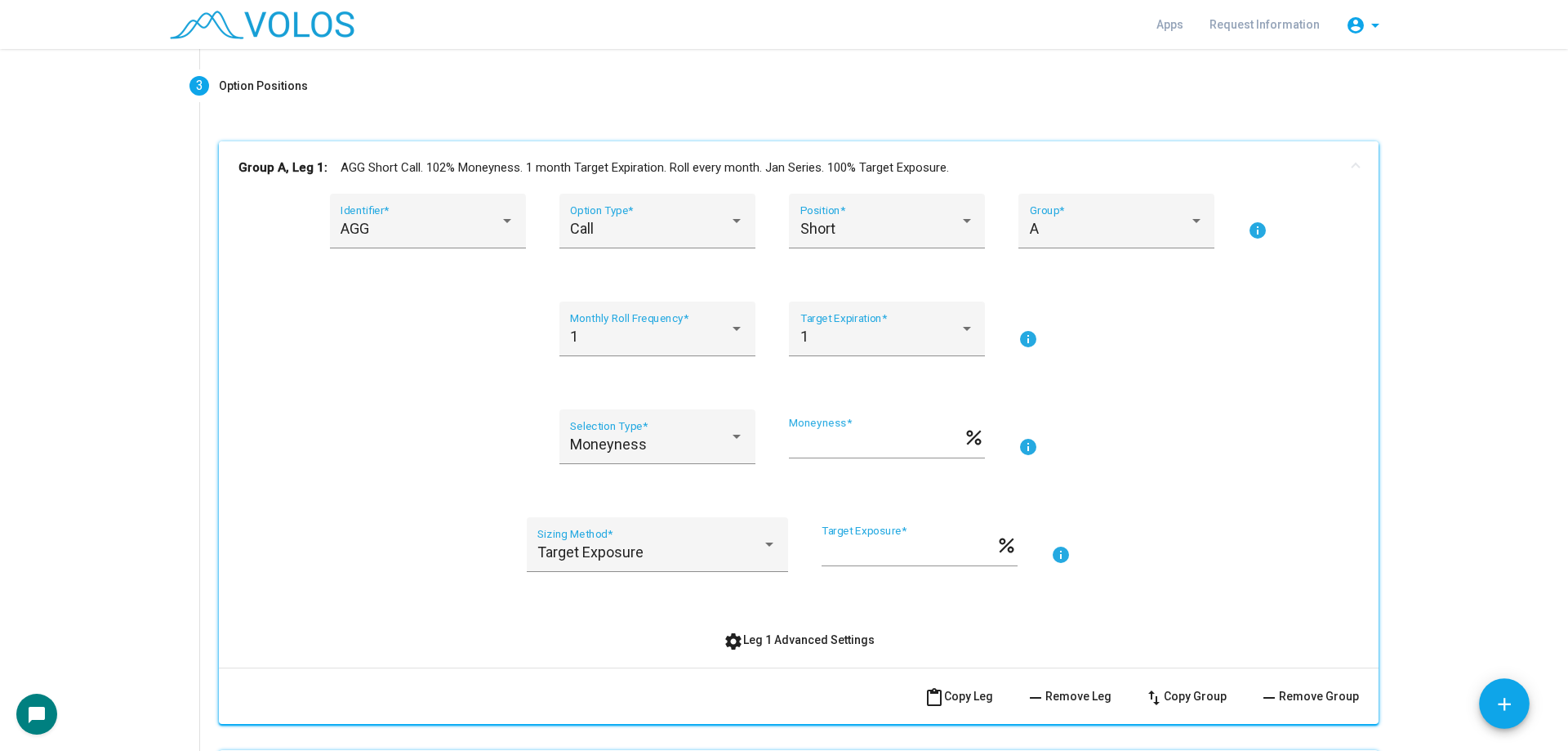
click at [394, 165] on mat-panel-title "Group A, Leg 1: AGG Short Call. 102% Moneyness. 1 month Target Expiration. Roll…" at bounding box center [789, 167] width 1101 height 19
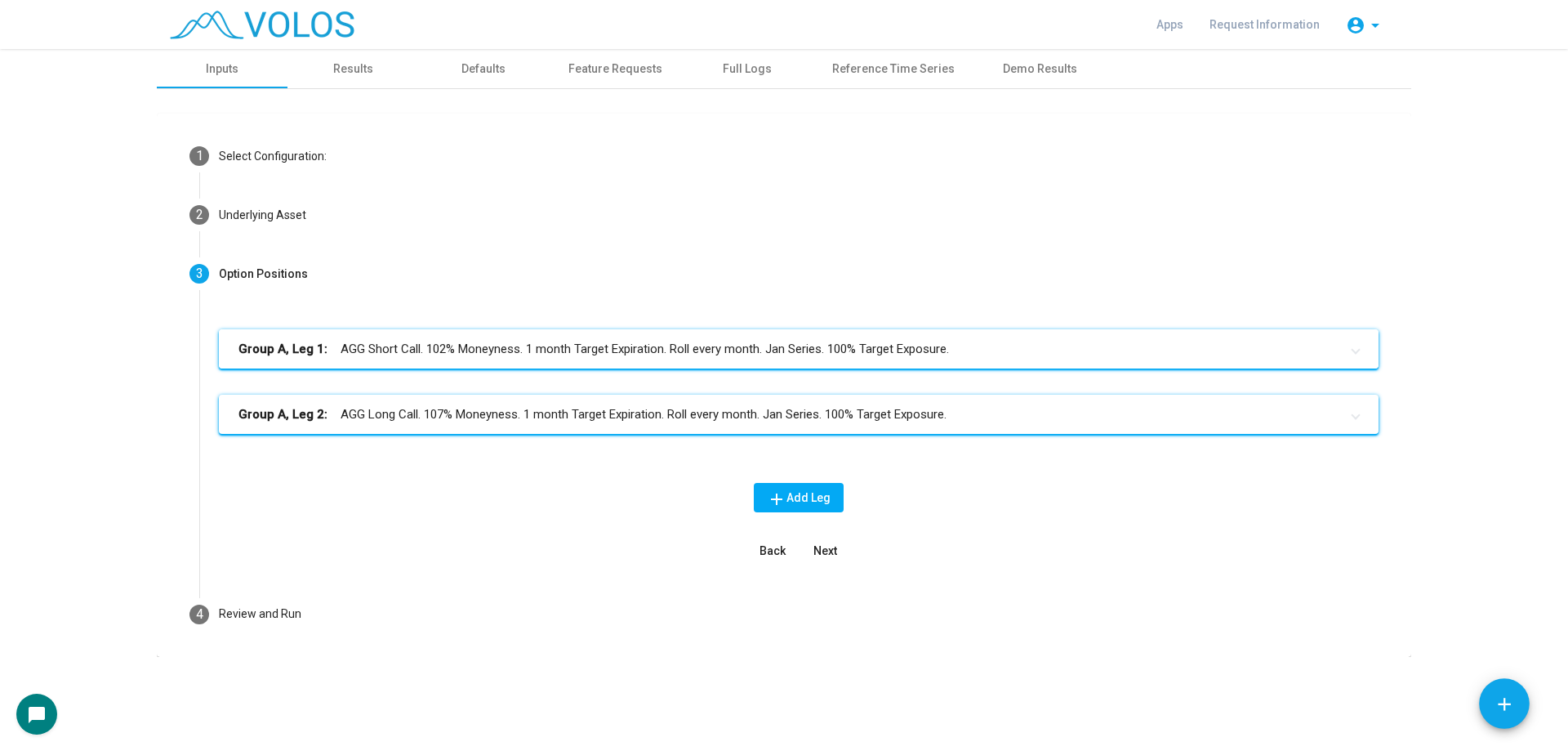
scroll to position [0, 0]
